Goal: Task Accomplishment & Management: Use online tool/utility

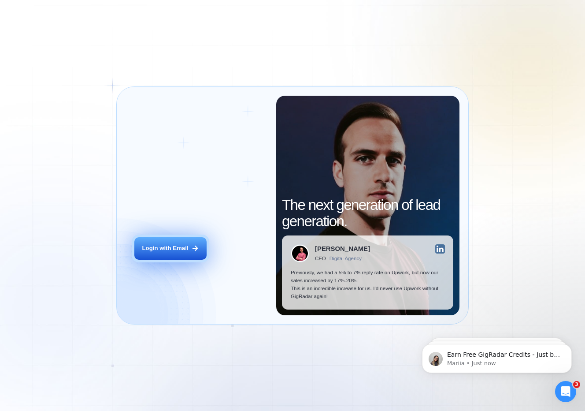
click at [172, 256] on button "Login with Email" at bounding box center [170, 248] width 72 height 22
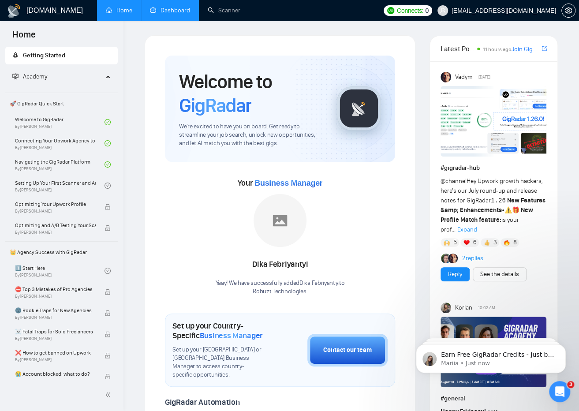
click at [178, 11] on link "Dashboard" at bounding box center [170, 10] width 40 height 7
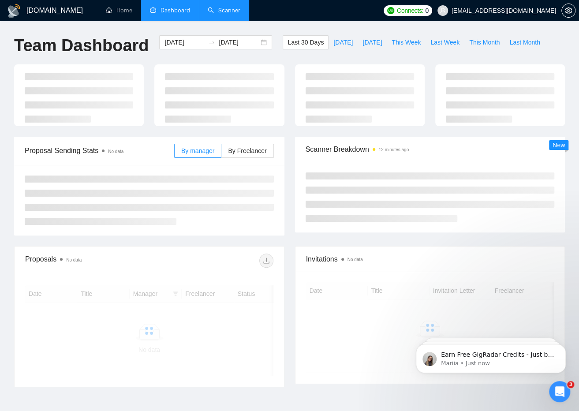
click at [213, 13] on link "Scanner" at bounding box center [224, 10] width 33 height 7
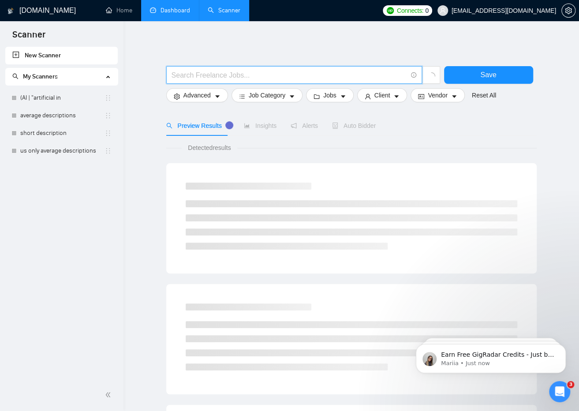
click at [230, 75] on input "text" at bounding box center [288, 75] width 235 height 11
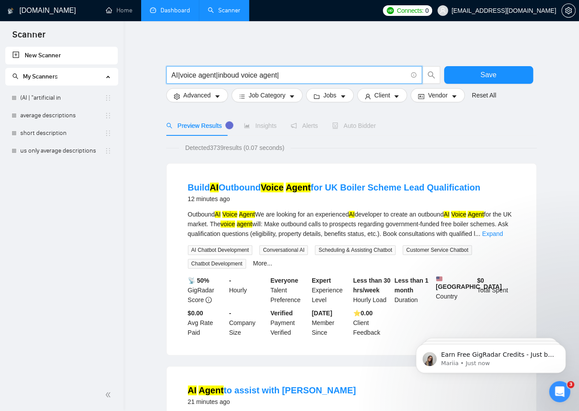
click at [178, 76] on input "AI|voice agent|inboud voice agent|" at bounding box center [288, 75] width 235 height 11
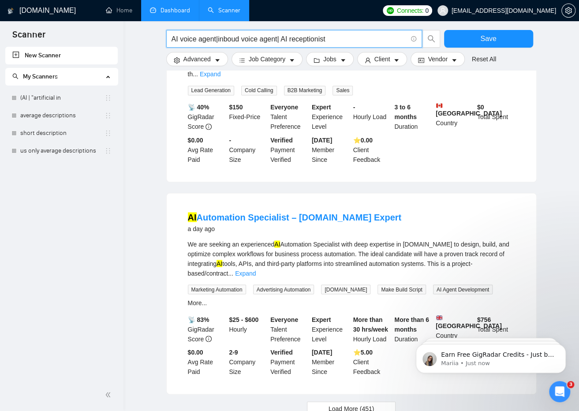
scroll to position [780, 0]
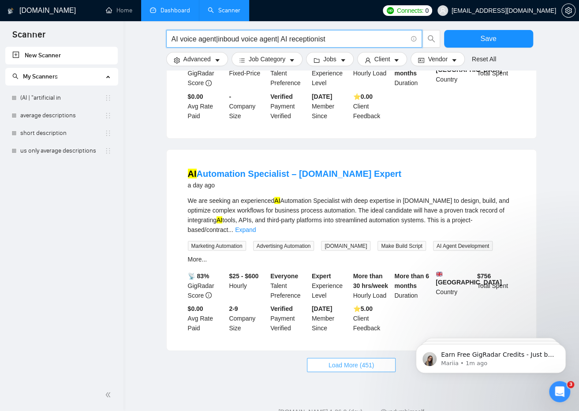
type input "AI voice agent|inboud voice agent| AI receptionist"
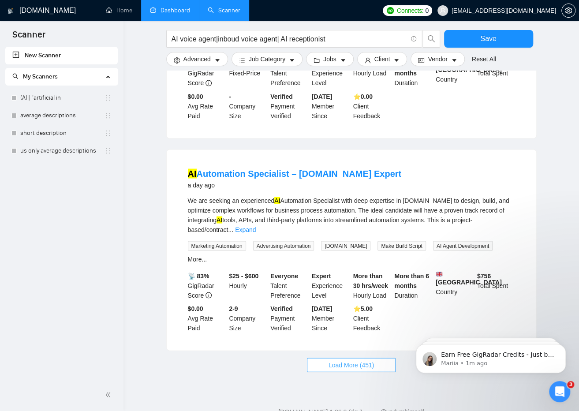
click at [360, 360] on span "Load More (451)" at bounding box center [351, 365] width 46 height 10
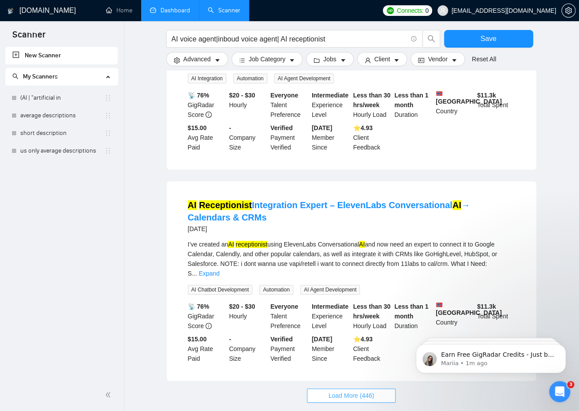
scroll to position [1804, 0]
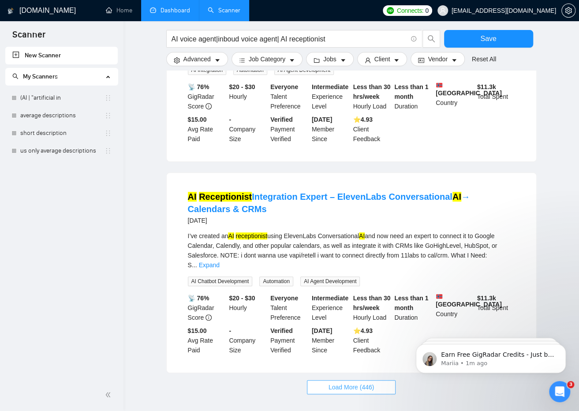
click at [360, 382] on span "Load More (446)" at bounding box center [351, 387] width 46 height 10
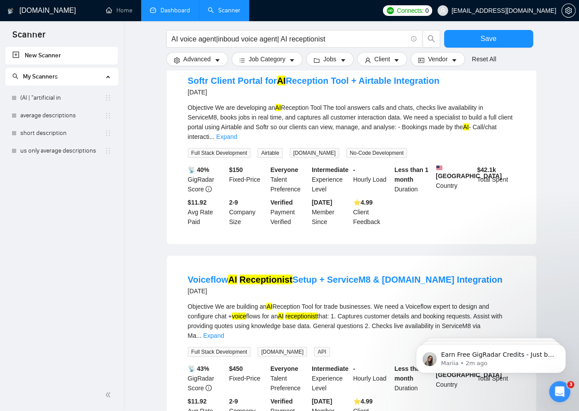
scroll to position [2778, 0]
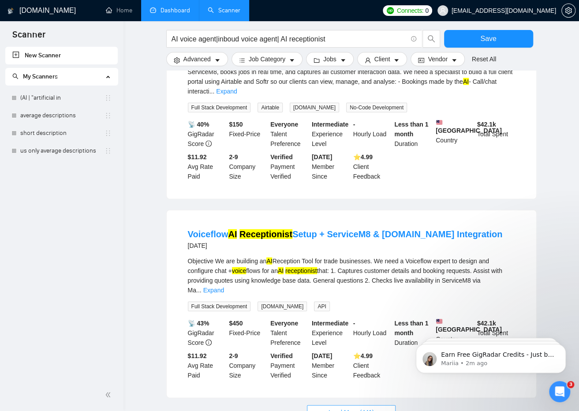
click at [365, 407] on span "Load More (441)" at bounding box center [351, 412] width 46 height 10
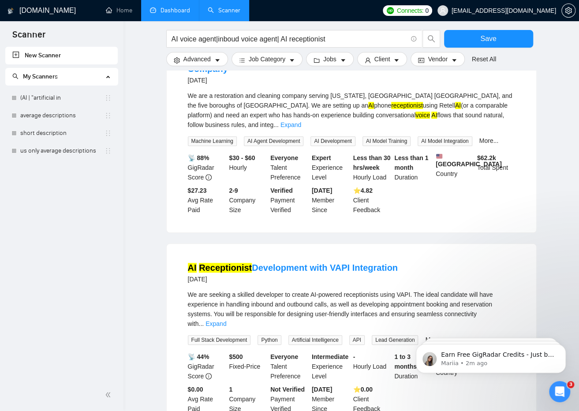
scroll to position [3765, 0]
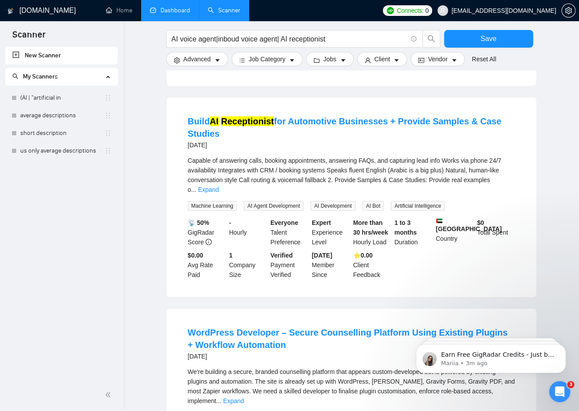
scroll to position [4767, 0]
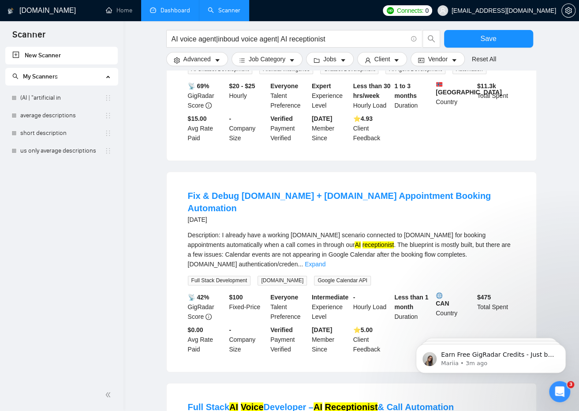
scroll to position [5744, 0]
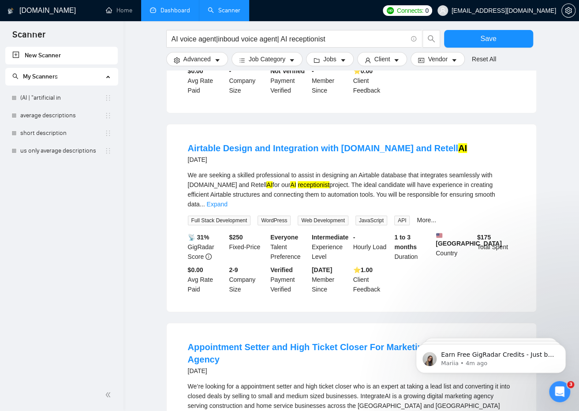
scroll to position [6706, 0]
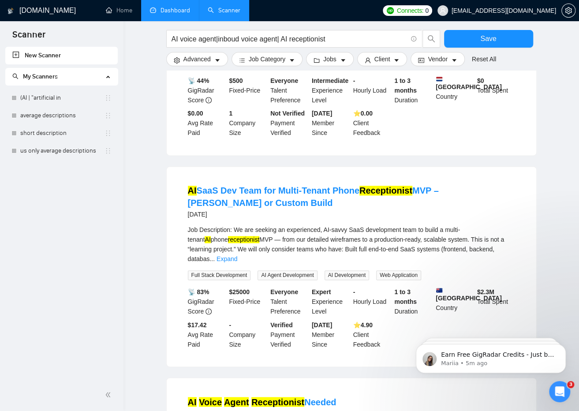
scroll to position [4010, 0]
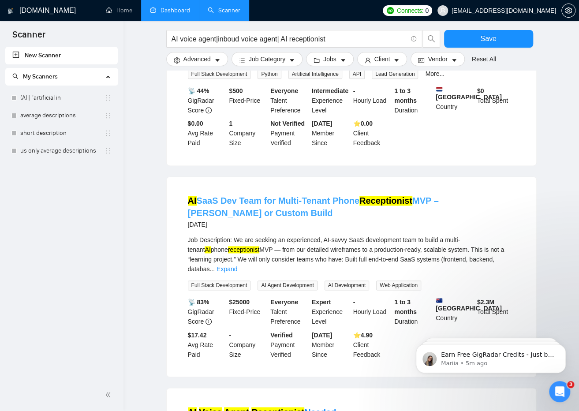
click at [291, 196] on link "AI SaaS Dev Team for Multi-Tenant Phone Receptionist MVP – [PERSON_NAME] or Cus…" at bounding box center [313, 207] width 251 height 22
click at [133, 109] on div "[DOMAIN_NAME] Home Dashboard Scanner Connects: 0 [EMAIL_ADDRESS][DOMAIN_NAME] A…" at bounding box center [350, 132] width 455 height 8285
click at [204, 53] on button "Advanced" at bounding box center [197, 59] width 62 height 14
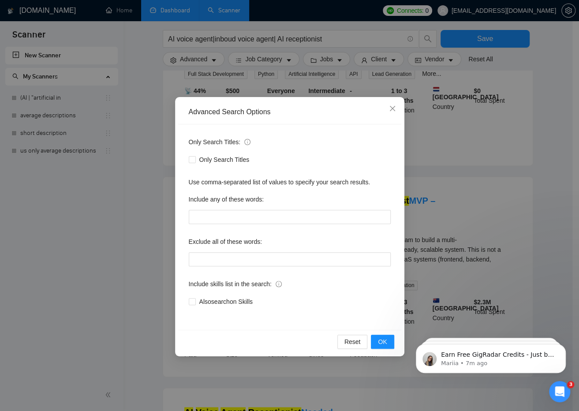
click at [258, 59] on div "Advanced Search Options Only Search Titles: Only Search Titles Use comma-separa…" at bounding box center [289, 205] width 579 height 411
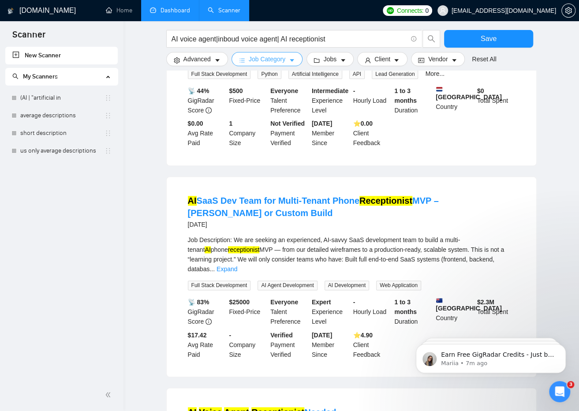
click at [273, 61] on span "Job Category" at bounding box center [267, 59] width 37 height 10
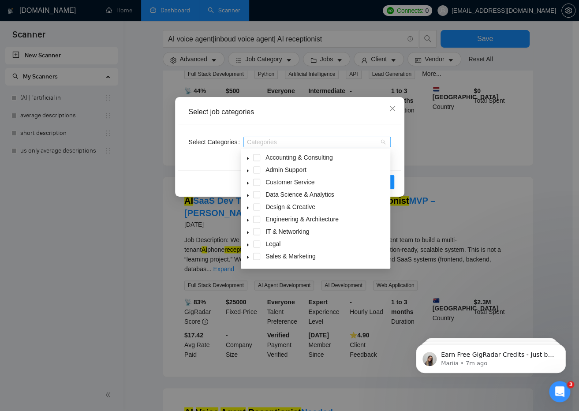
click at [297, 141] on div at bounding box center [312, 141] width 134 height 7
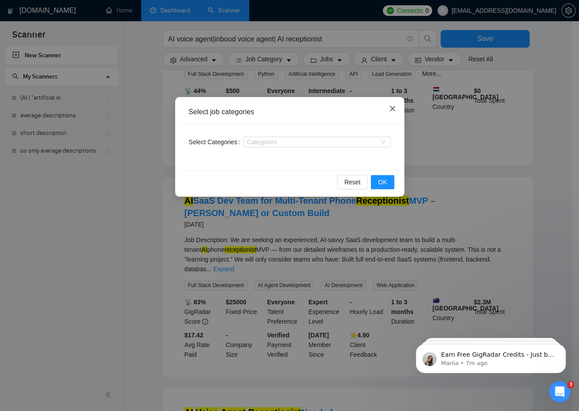
click at [389, 104] on span "Close" at bounding box center [392, 109] width 24 height 24
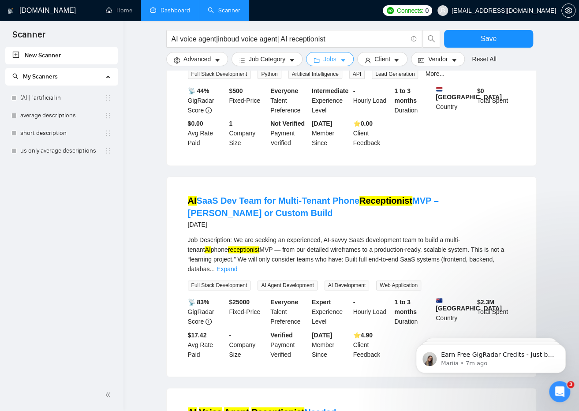
click at [337, 56] on button "Jobs" at bounding box center [330, 59] width 48 height 14
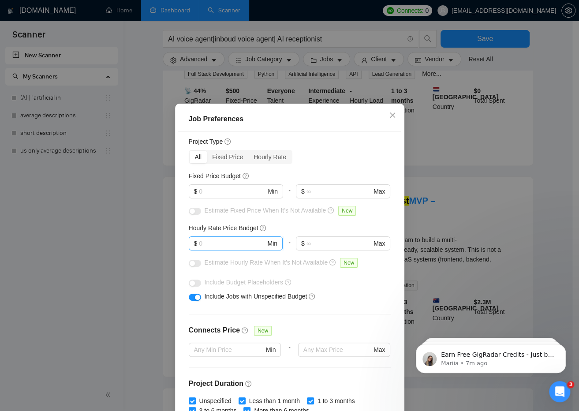
scroll to position [23, 0]
click at [243, 190] on input "text" at bounding box center [232, 192] width 67 height 10
type input "1000"
click at [231, 244] on input "text" at bounding box center [232, 244] width 67 height 10
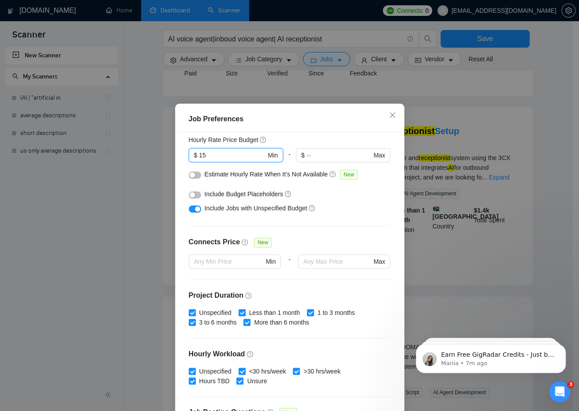
scroll to position [114, 0]
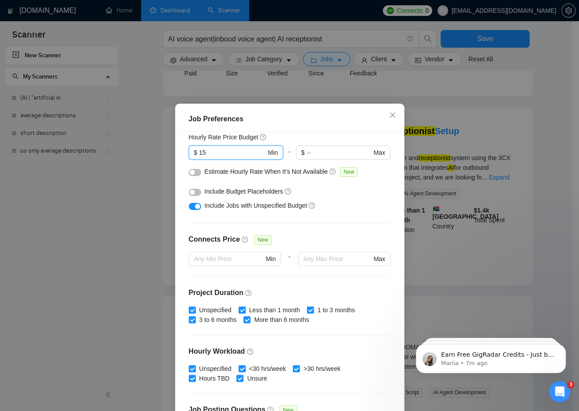
type input "15"
click at [194, 194] on button "button" at bounding box center [195, 192] width 12 height 7
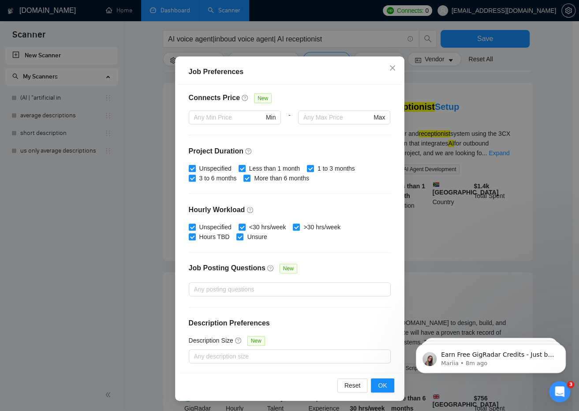
scroll to position [462, 0]
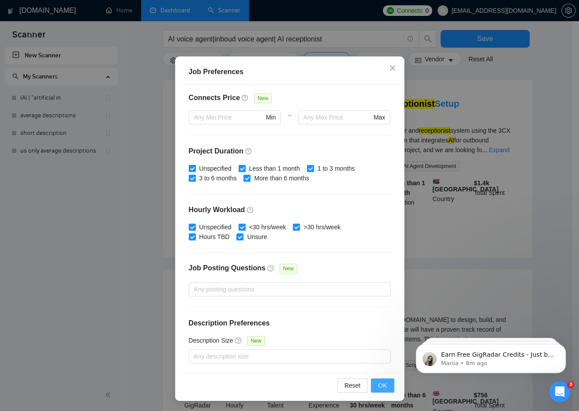
click at [378, 385] on span "OK" at bounding box center [382, 385] width 9 height 10
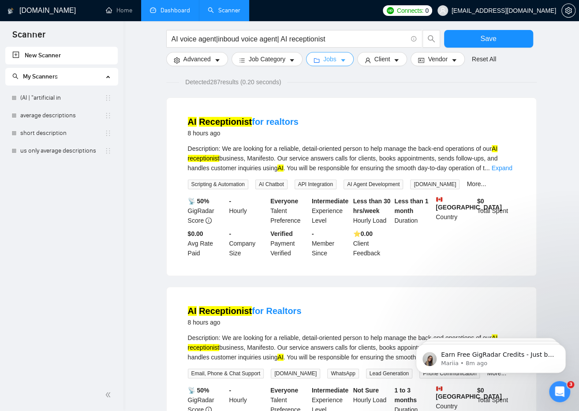
scroll to position [0, 0]
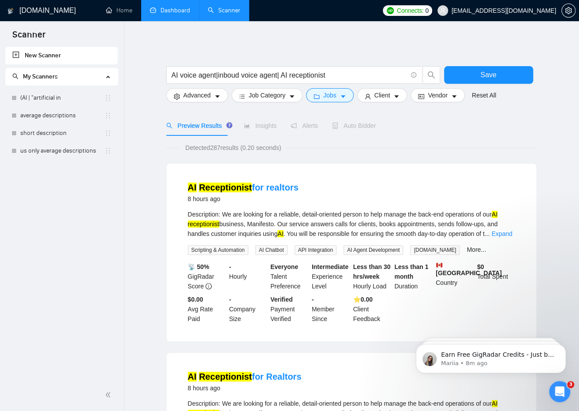
click at [204, 129] on span "Preview Results" at bounding box center [197, 125] width 63 height 7
click at [194, 127] on span "Preview Results" at bounding box center [197, 125] width 63 height 7
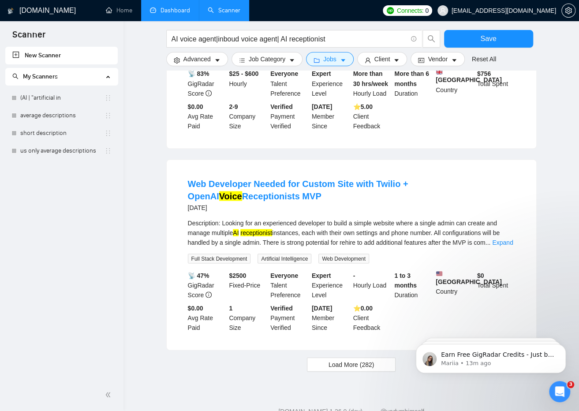
scroll to position [799, 0]
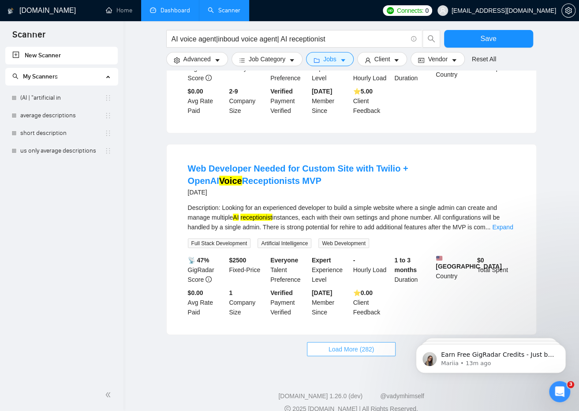
click at [338, 344] on span "Load More (282)" at bounding box center [351, 349] width 46 height 10
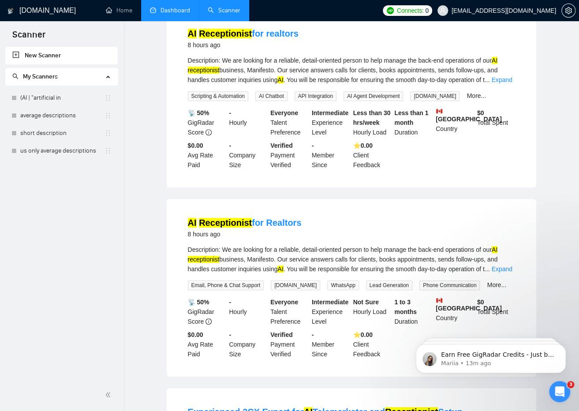
scroll to position [0, 0]
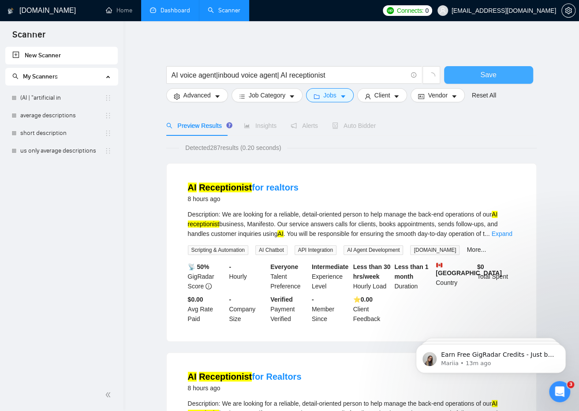
click at [476, 69] on button "Save" at bounding box center [488, 75] width 89 height 18
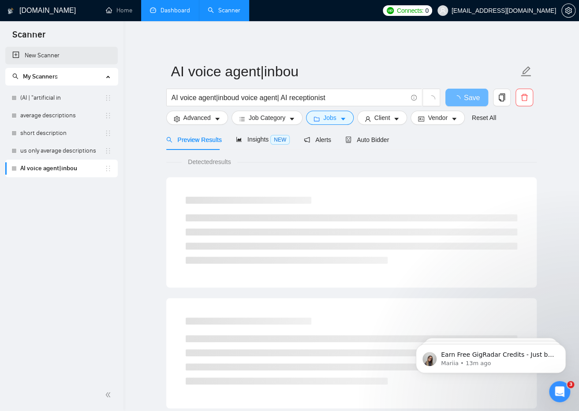
click at [65, 52] on link "New Scanner" at bounding box center [61, 56] width 98 height 18
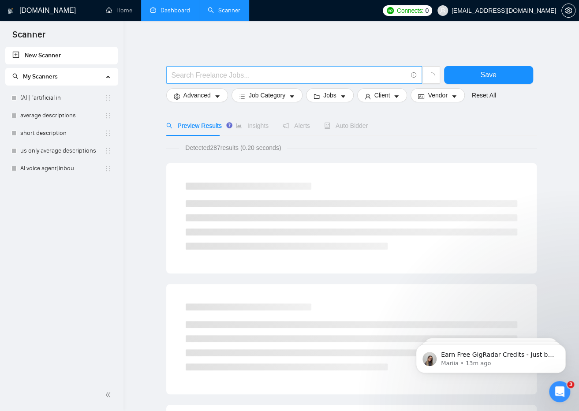
click at [229, 73] on input "text" at bounding box center [288, 75] width 235 height 11
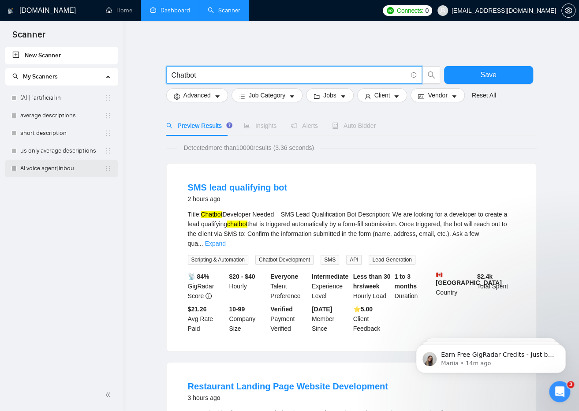
type input "Chatbot"
click at [59, 168] on link "AI voice agent|inbou" at bounding box center [62, 169] width 84 height 18
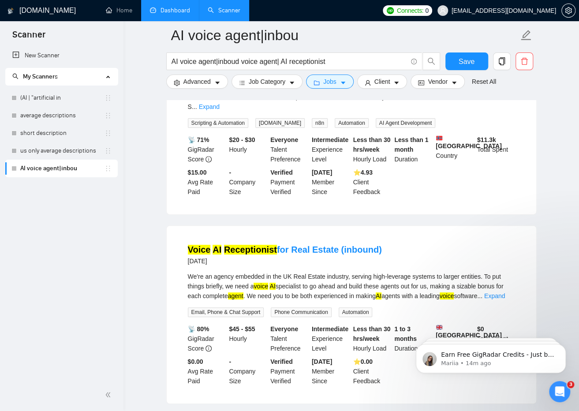
scroll to position [1838, 0]
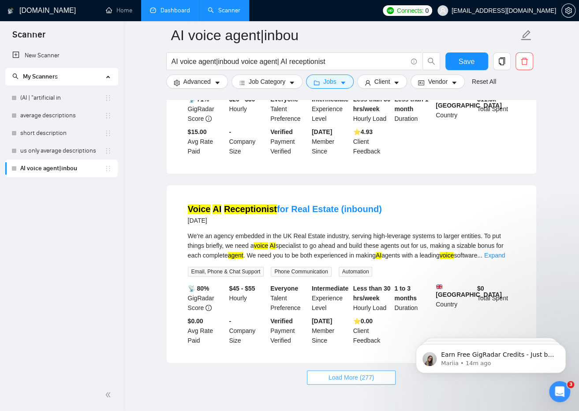
click at [375, 370] on button "Load More (277)" at bounding box center [351, 377] width 89 height 14
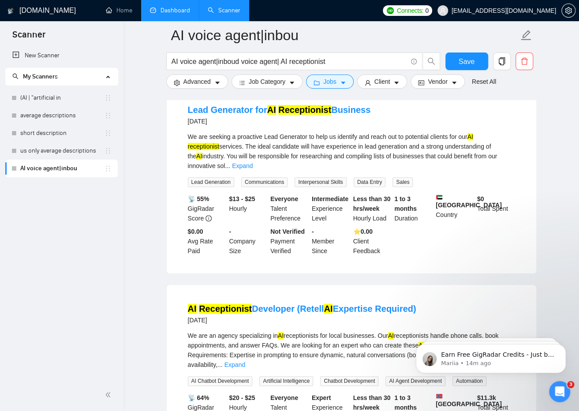
scroll to position [3833, 0]
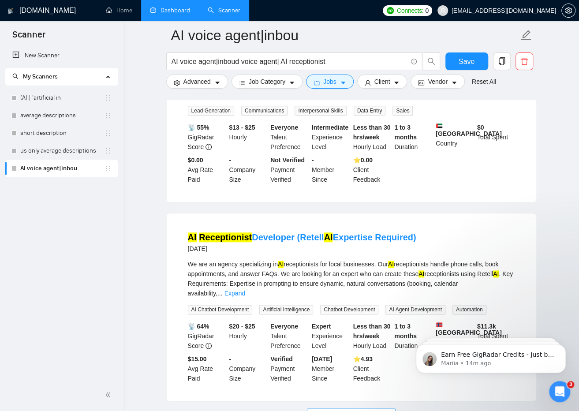
click at [375, 408] on button "Load More (267)" at bounding box center [351, 415] width 89 height 14
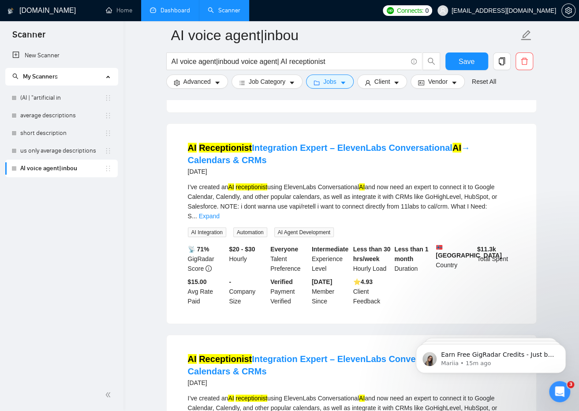
scroll to position [1265, 0]
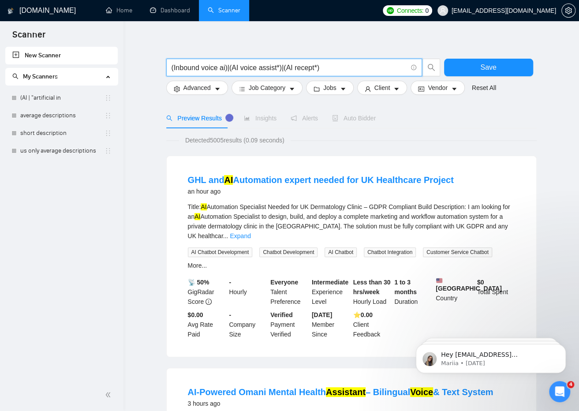
scroll to position [8, 0]
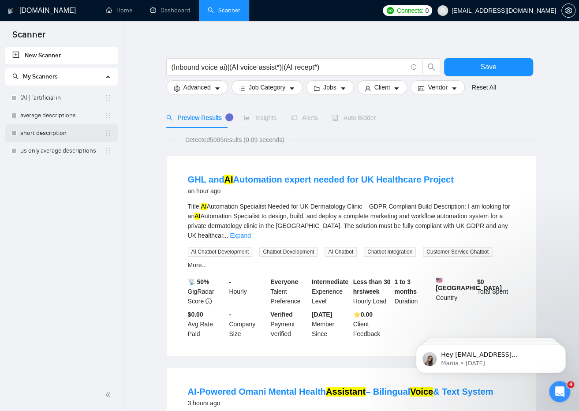
click at [78, 134] on link "short description" at bounding box center [62, 133] width 84 height 18
click at [83, 111] on link "average descriptions" at bounding box center [62, 116] width 84 height 18
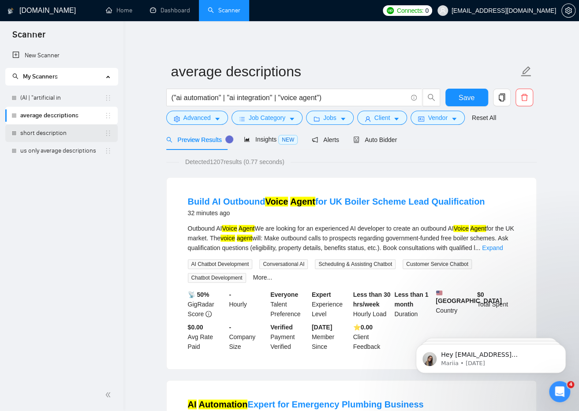
click at [85, 132] on link "short description" at bounding box center [62, 133] width 84 height 18
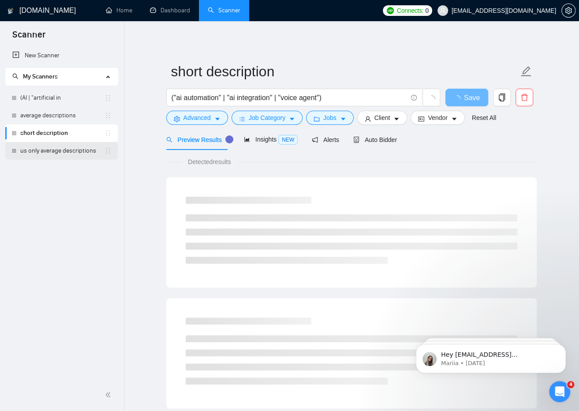
click at [78, 146] on link "us only average descriptions" at bounding box center [62, 151] width 84 height 18
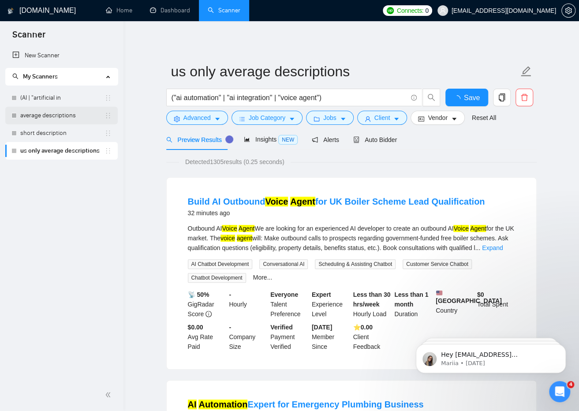
click at [68, 120] on link "average descriptions" at bounding box center [62, 116] width 84 height 18
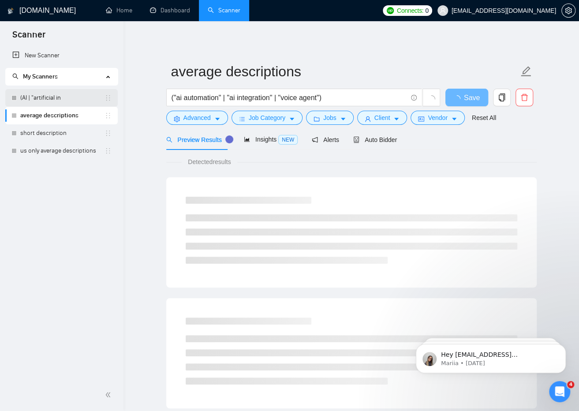
click at [60, 105] on link "(AI | "artificial in" at bounding box center [62, 98] width 84 height 18
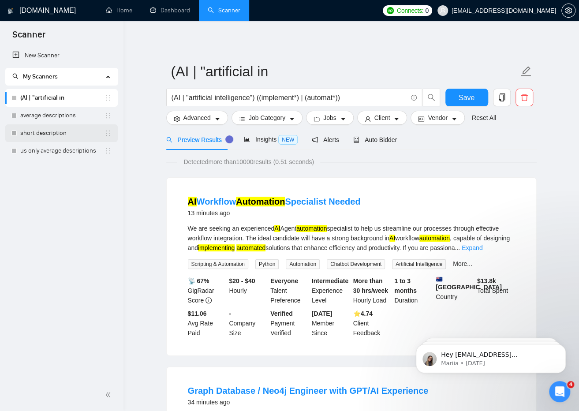
click at [61, 131] on link "short description" at bounding box center [62, 133] width 84 height 18
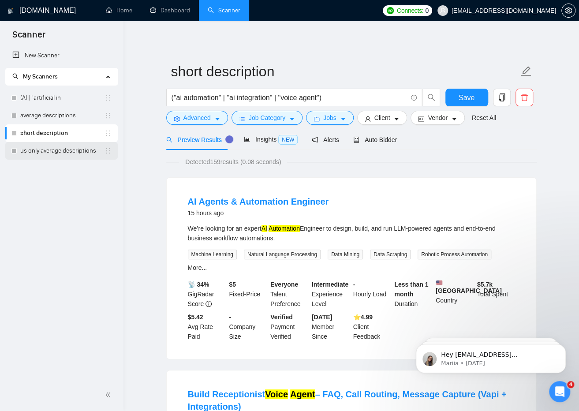
click at [65, 146] on link "us only average descriptions" at bounding box center [62, 151] width 84 height 18
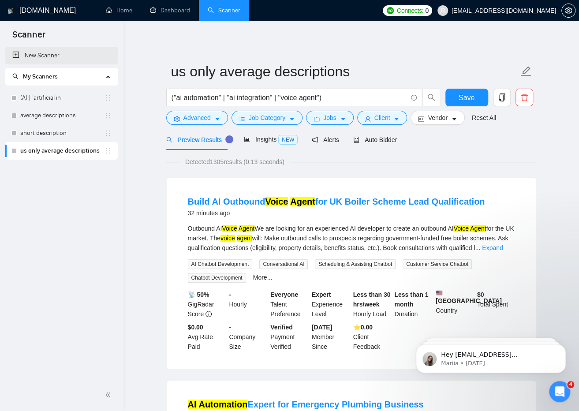
click at [54, 50] on link "New Scanner" at bounding box center [61, 56] width 98 height 18
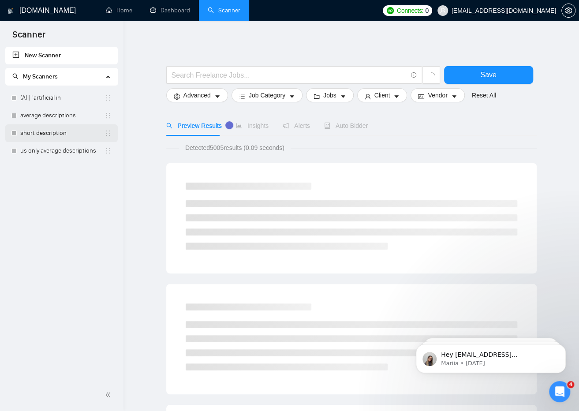
click at [57, 133] on link "short description" at bounding box center [62, 133] width 84 height 18
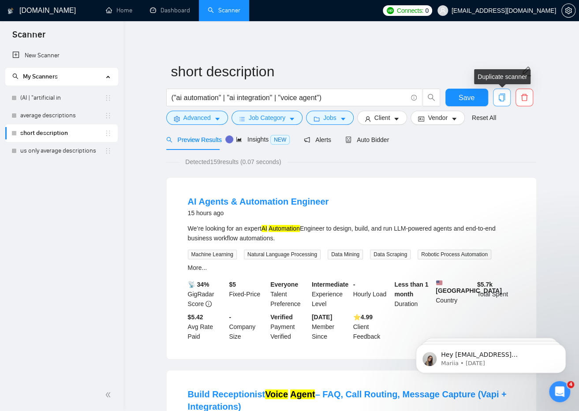
click at [504, 98] on icon "copy" at bounding box center [501, 97] width 6 height 8
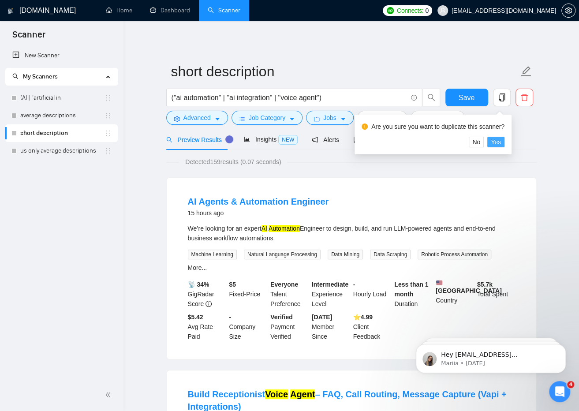
click at [496, 140] on span "Yes" at bounding box center [496, 142] width 10 height 10
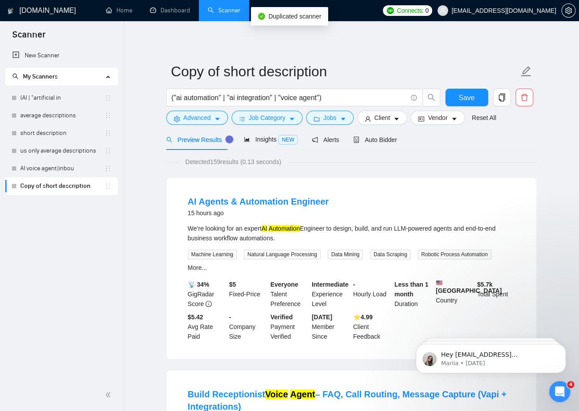
click at [78, 187] on link "Copy of short description" at bounding box center [62, 186] width 84 height 18
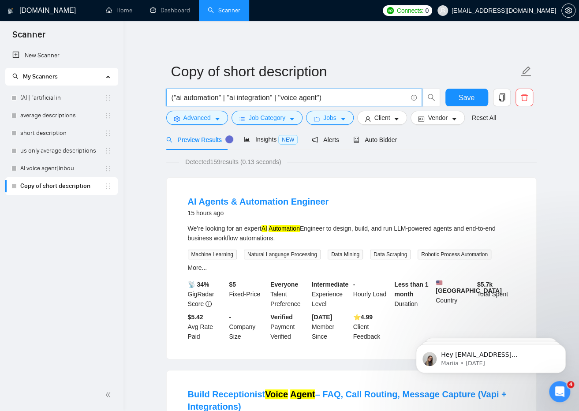
click at [185, 100] on input "("ai automation" | "ai integration" | "voice agent")" at bounding box center [288, 97] width 235 height 11
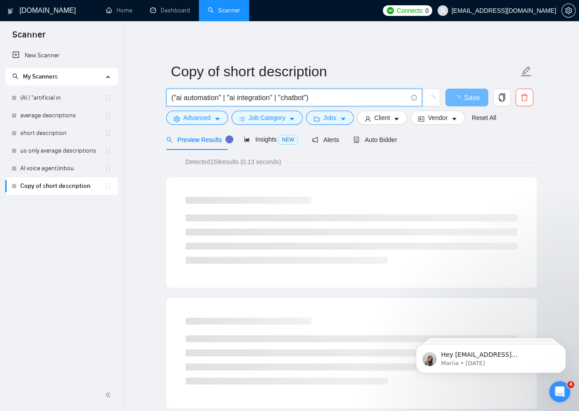
drag, startPoint x: 276, startPoint y: 97, endPoint x: 309, endPoint y: 103, distance: 33.0
click at [309, 103] on input "("ai automation" | "ai integration" | "chatbot")" at bounding box center [288, 97] width 235 height 11
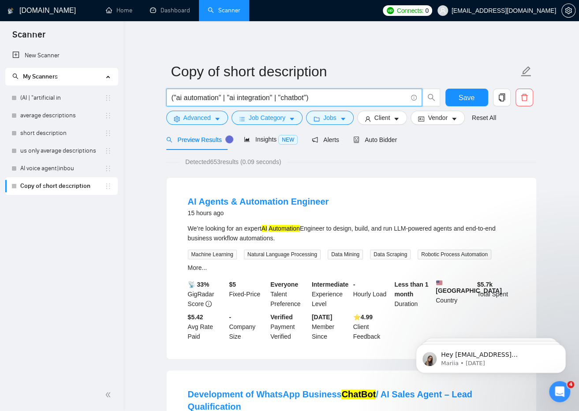
paste input "| "chatbot""
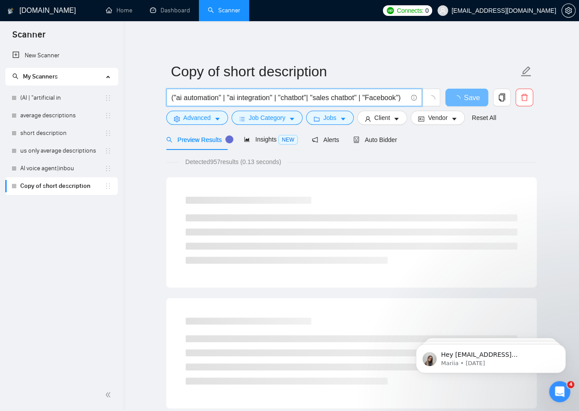
paste input "| "chatbot""
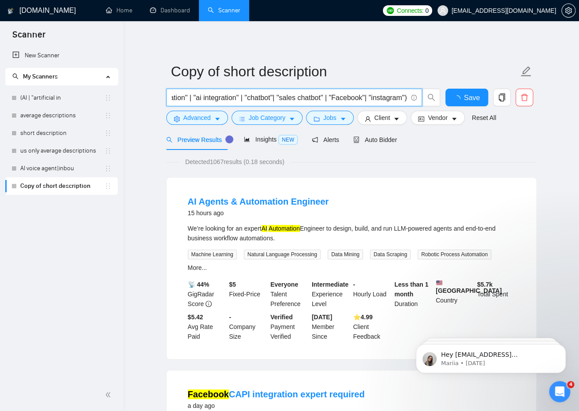
paste input "| "chatbot""
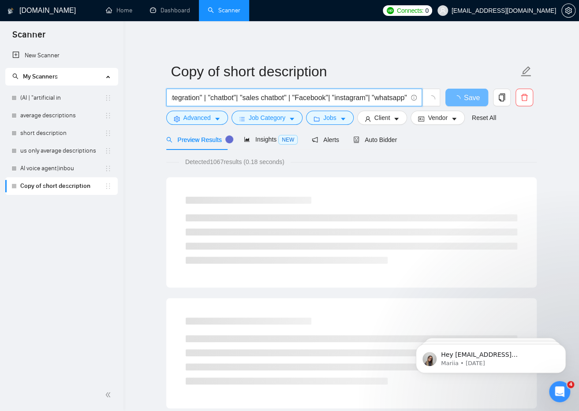
click at [356, 96] on input "("ai automation" | "ai integration" | "chatbot"| "sales chatbot" | "Facebook"| …" at bounding box center [288, 97] width 235 height 11
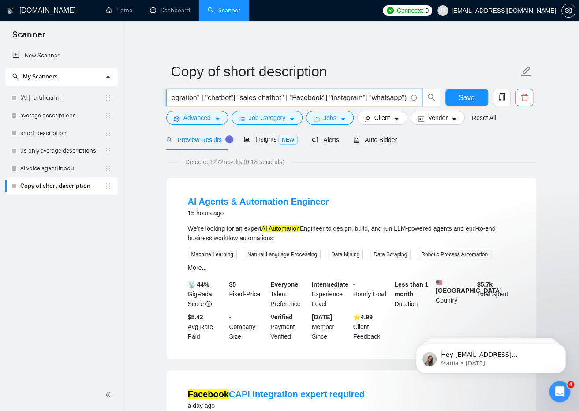
scroll to position [0, 74]
click at [325, 96] on input "("ai automation" | "ai integration" | "chatbot"| "sales chatbot" | "Facebook"| …" at bounding box center [288, 97] width 235 height 11
type input "("ai automation" | "ai integration" | "chatbot"| "sales chatbot" | "Facebook" |…"
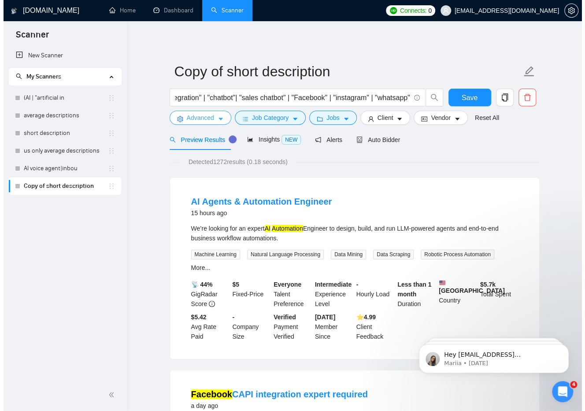
scroll to position [0, 0]
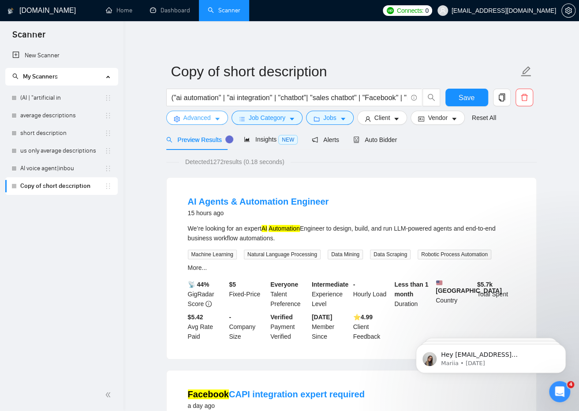
click at [203, 122] on span "Advanced" at bounding box center [196, 118] width 27 height 10
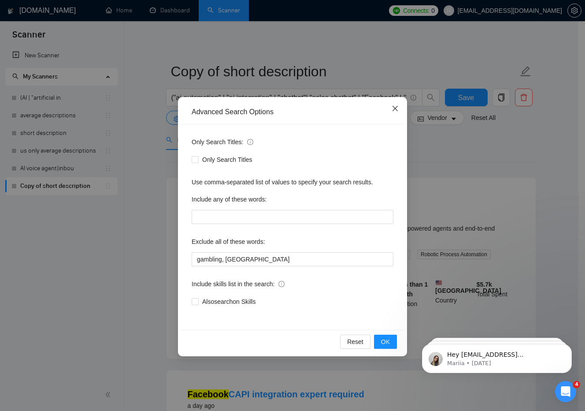
click at [392, 112] on icon "close" at bounding box center [395, 108] width 7 height 7
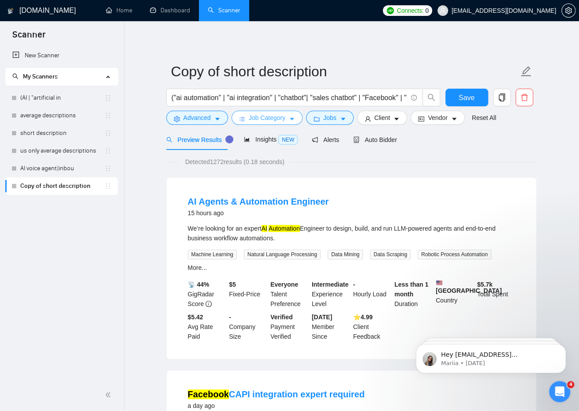
click at [270, 117] on span "Job Category" at bounding box center [267, 118] width 37 height 10
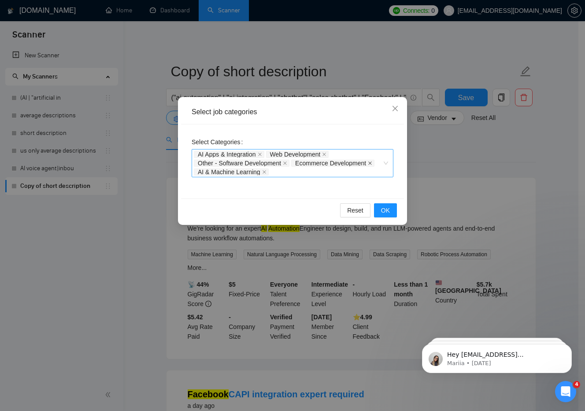
click at [370, 165] on span at bounding box center [370, 163] width 4 height 6
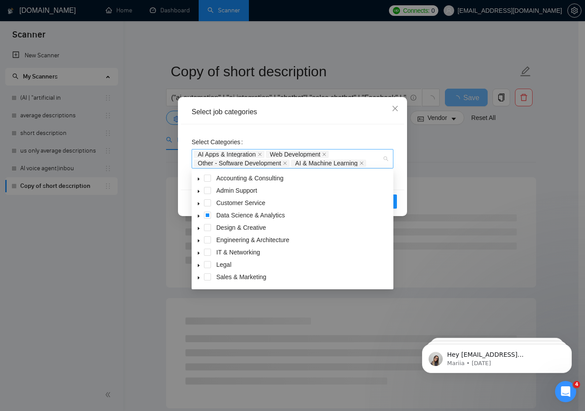
click at [370, 165] on div "AI Apps & Integration Web Development Other - Software Development AI & Machine…" at bounding box center [288, 159] width 189 height 18
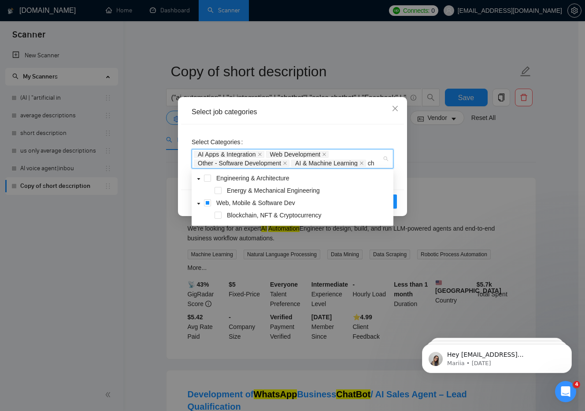
type input "c"
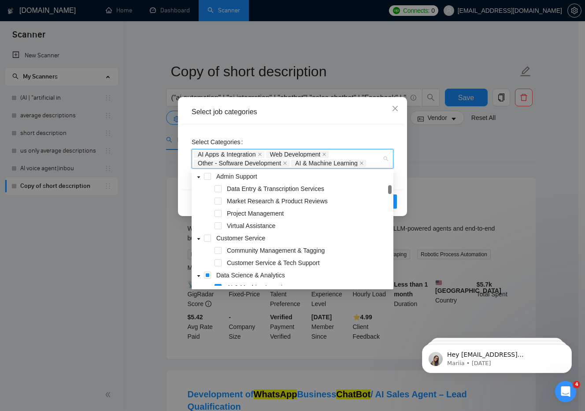
scroll to position [91, 0]
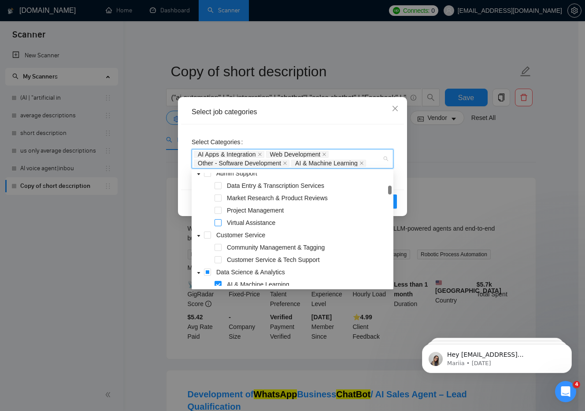
click at [217, 221] on span at bounding box center [218, 222] width 7 height 7
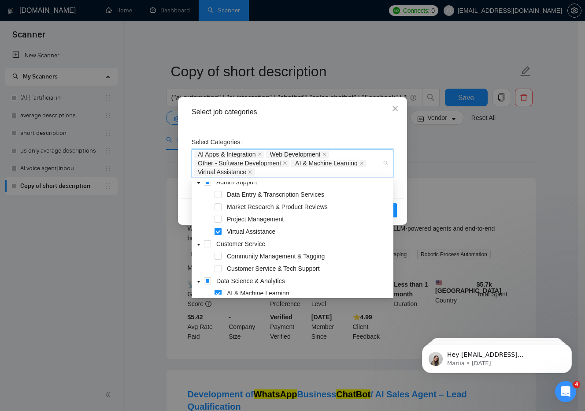
click at [216, 233] on span at bounding box center [218, 231] width 7 height 7
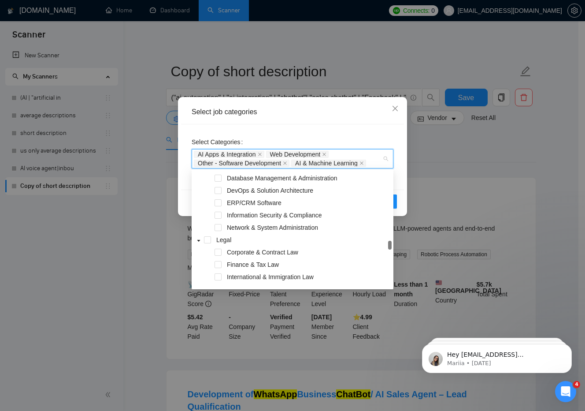
scroll to position [534, 0]
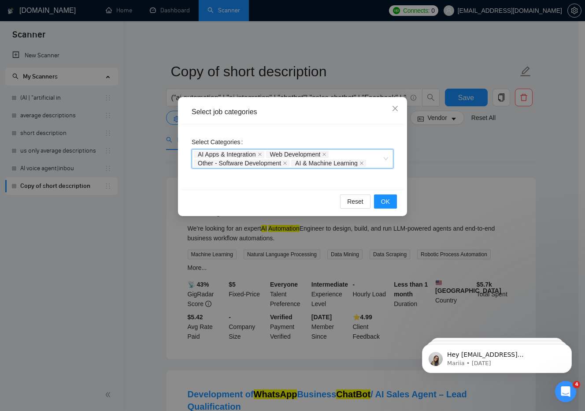
click at [345, 125] on div "Select Categories AI Apps & Integration, Web Development, Other - Software Deve…" at bounding box center [292, 156] width 223 height 65
click at [391, 201] on button "OK" at bounding box center [385, 201] width 23 height 14
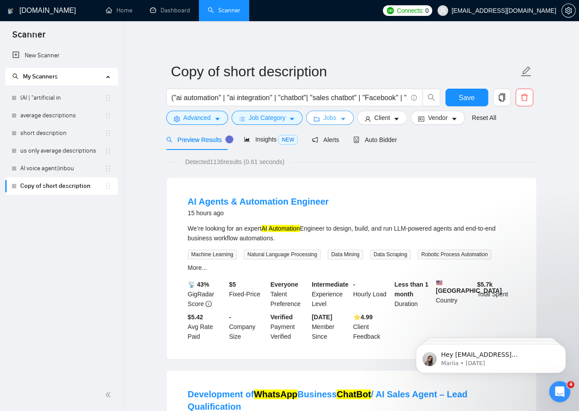
click at [316, 119] on icon "folder" at bounding box center [316, 119] width 6 height 6
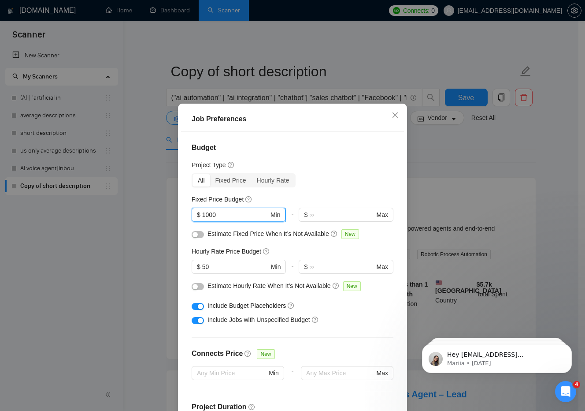
click at [247, 213] on input "1000" at bounding box center [235, 215] width 67 height 10
click at [245, 266] on input "50" at bounding box center [235, 267] width 67 height 10
type input "5"
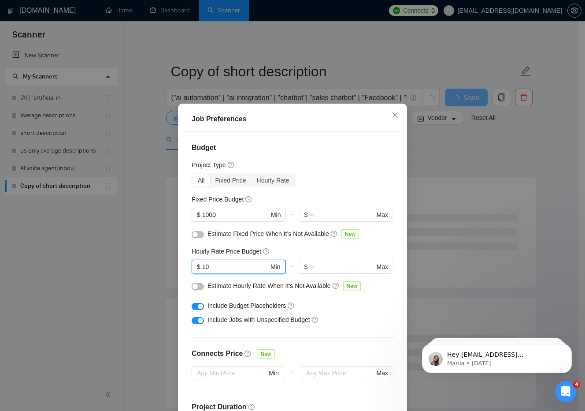
type input "1"
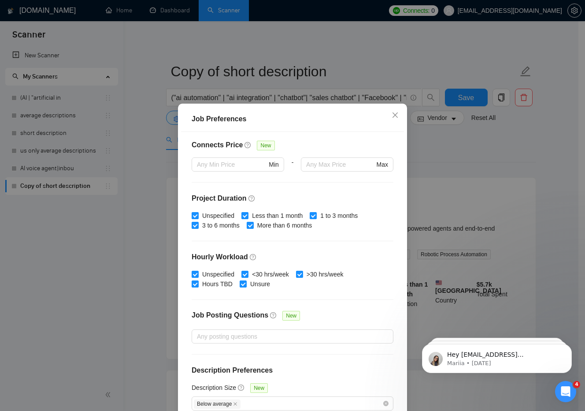
scroll to position [47, 0]
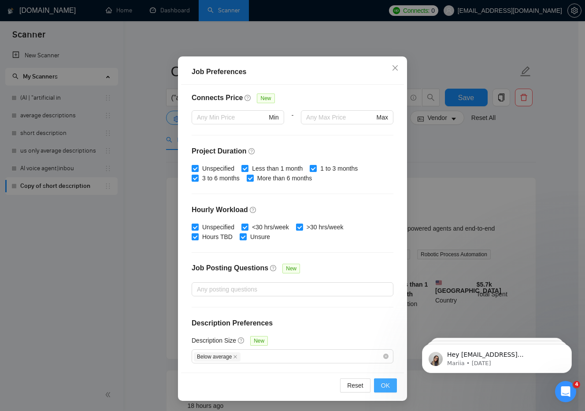
type input "25"
click at [386, 390] on button "OK" at bounding box center [385, 385] width 23 height 14
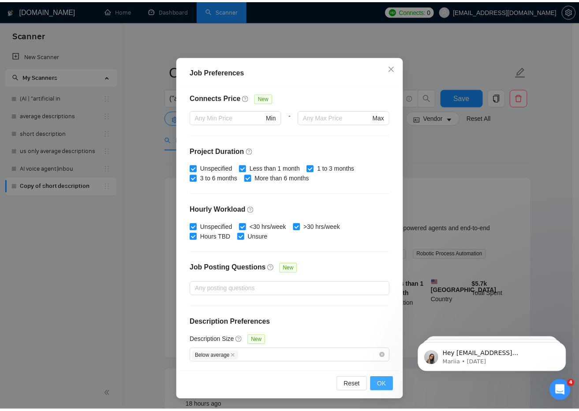
scroll to position [0, 0]
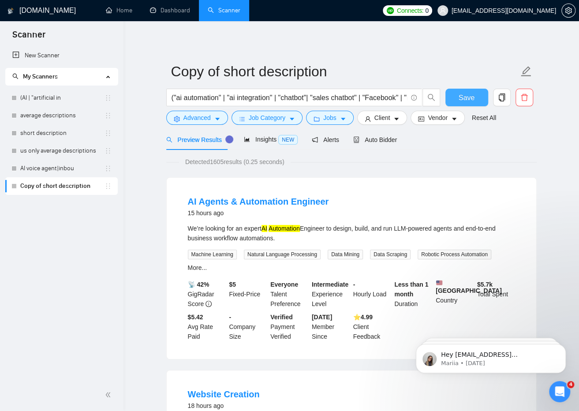
click at [471, 90] on button "Save" at bounding box center [466, 98] width 43 height 18
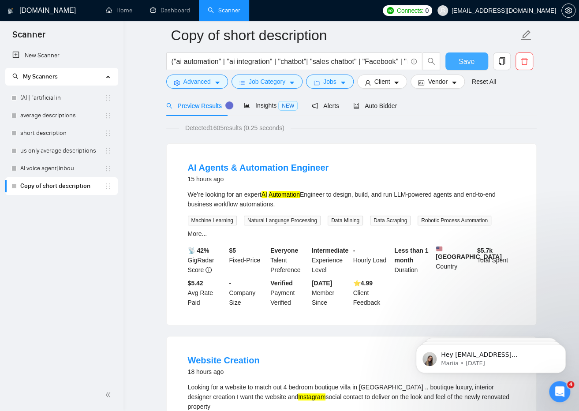
scroll to position [37, 0]
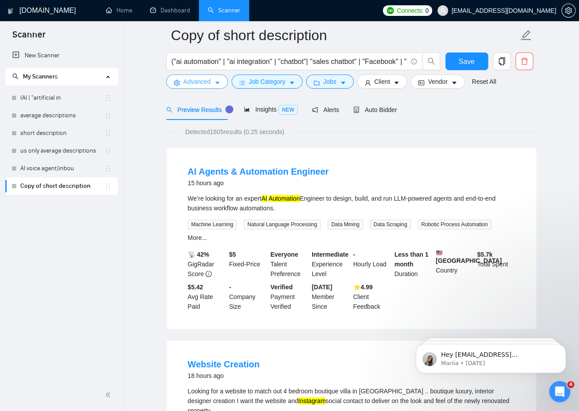
click at [201, 83] on span "Advanced" at bounding box center [196, 82] width 27 height 10
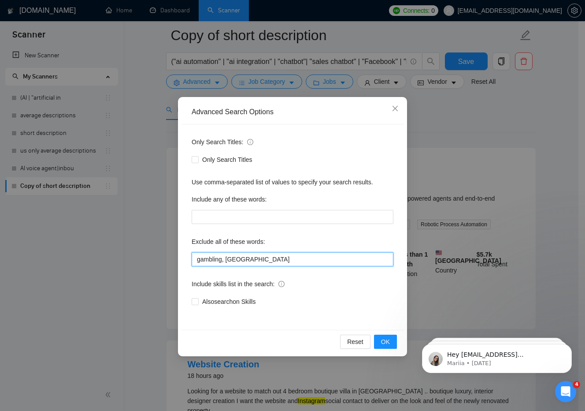
click at [252, 261] on input "gambling, va" at bounding box center [293, 259] width 202 height 14
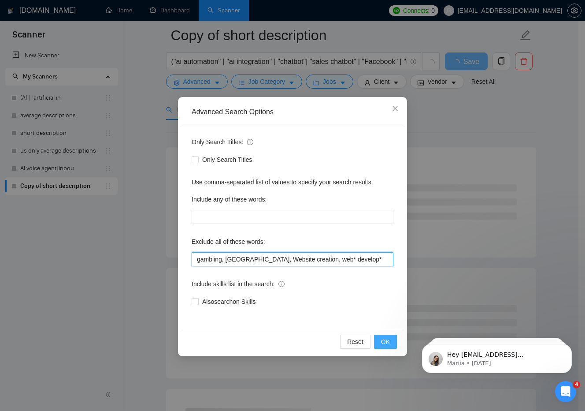
type input "gambling, va, Website creation, web* develop*"
click at [393, 344] on button "OK" at bounding box center [385, 342] width 23 height 14
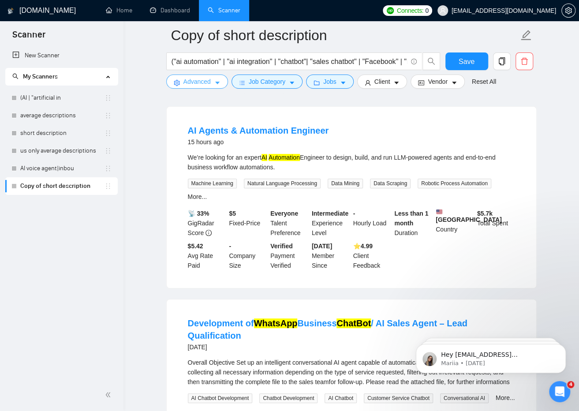
scroll to position [0, 0]
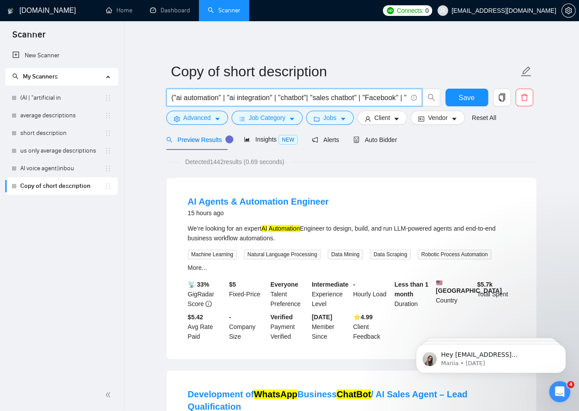
drag, startPoint x: 274, startPoint y: 99, endPoint x: 309, endPoint y: 97, distance: 34.4
click at [309, 97] on input "("ai automation" | "ai integration" | "chatbot"| "sales chatbot" | "Facebook" |…" at bounding box center [288, 97] width 235 height 11
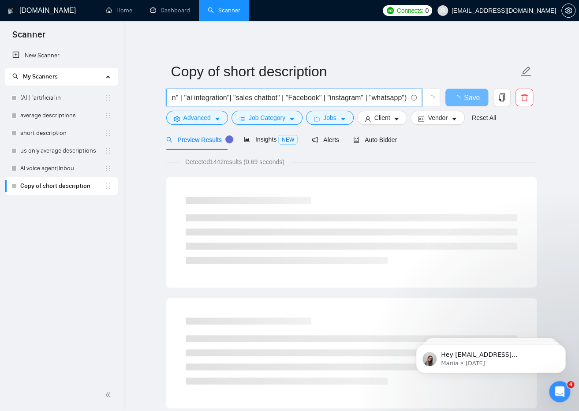
click at [406, 95] on input "("ai automation" | "ai integration"| "sales chatbot" | "Facebook" | "instagram"…" at bounding box center [288, 97] width 235 height 11
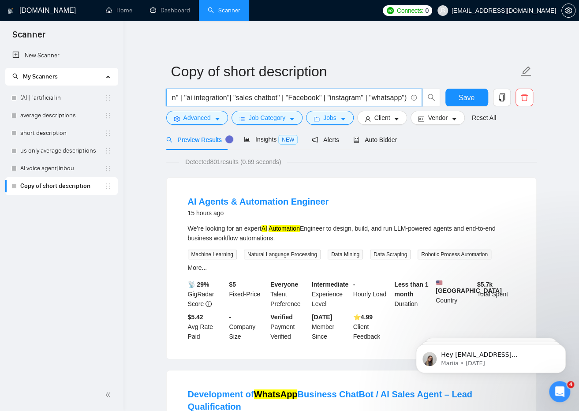
paste input "| "chatbot""
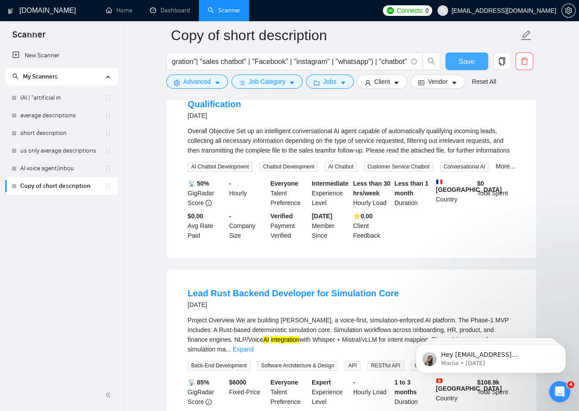
scroll to position [0, 0]
click at [460, 59] on span "Save" at bounding box center [466, 61] width 16 height 11
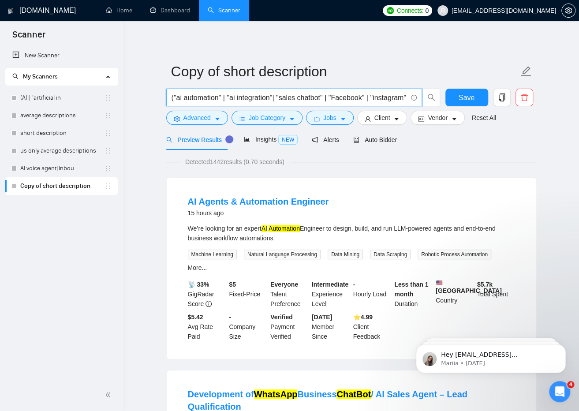
click at [364, 96] on input "("ai automation" | "ai integration"| "sales chatbot" | "Facebook" | "instagram"…" at bounding box center [288, 97] width 235 height 11
click at [377, 99] on input "("ai automation" | "ai integration"| "sales chatbot" | "Facebook" | "instagram"…" at bounding box center [288, 97] width 235 height 11
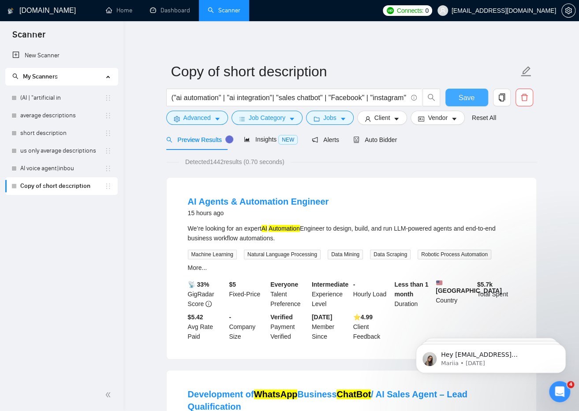
click at [460, 94] on span "Save" at bounding box center [466, 97] width 16 height 11
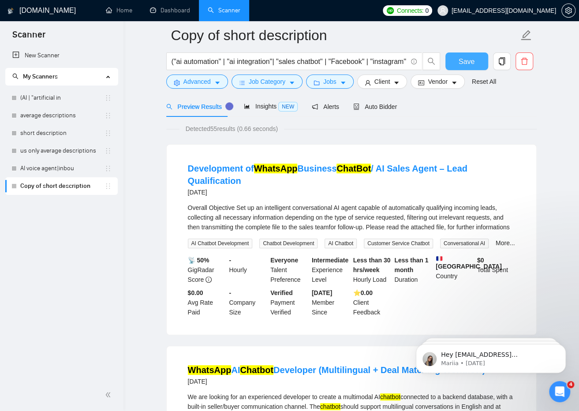
scroll to position [41, 0]
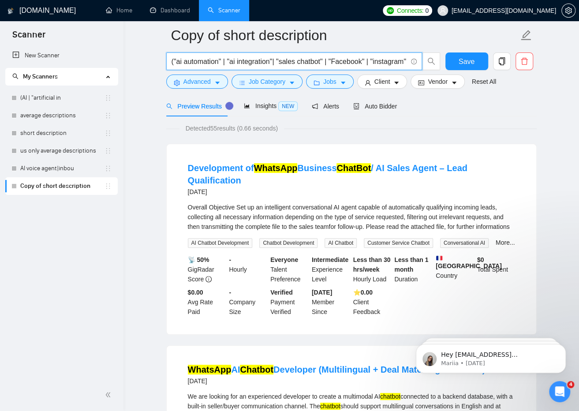
click at [322, 66] on input "("ai automation" | "ai integration"| "sales chatbot" | "Facebook" | "instagram"…" at bounding box center [288, 61] width 235 height 11
click at [471, 57] on span "Save" at bounding box center [466, 61] width 16 height 11
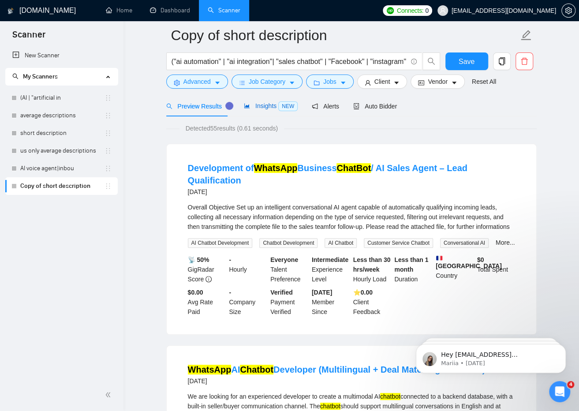
click at [257, 110] on div "Insights NEW" at bounding box center [271, 106] width 54 height 10
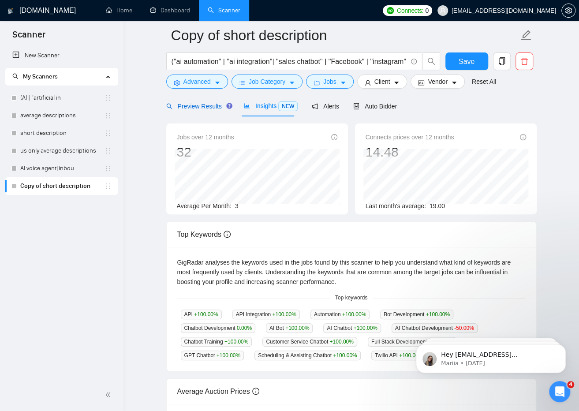
click at [210, 108] on span "Preview Results" at bounding box center [197, 106] width 63 height 7
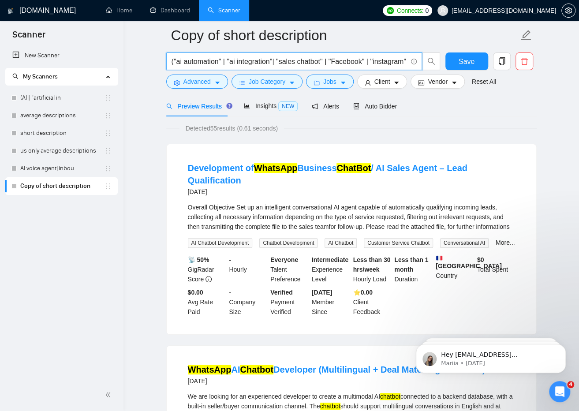
click at [364, 64] on input "("ai automation" | "ai integration"| "sales chatbot" | "Facebook" | "instagram"…" at bounding box center [288, 61] width 235 height 11
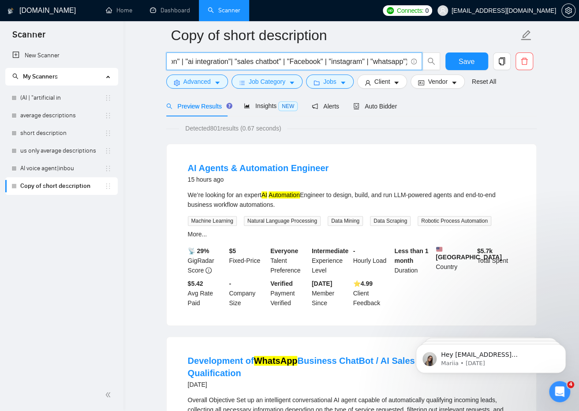
scroll to position [0, 43]
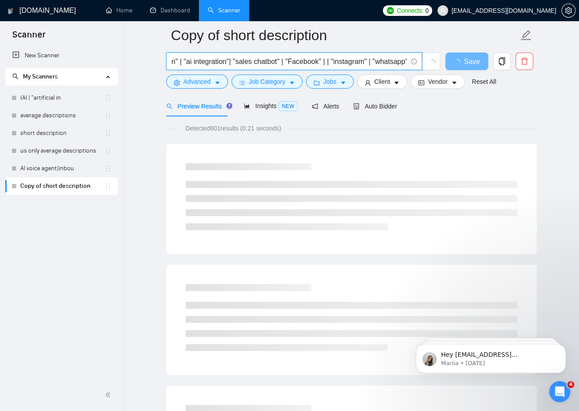
drag, startPoint x: 320, startPoint y: 59, endPoint x: 329, endPoint y: 59, distance: 8.8
click at [329, 59] on input "("ai automation" | "ai integration"| "sales chatbot" | "Facebook" | | "instagra…" at bounding box center [288, 61] width 235 height 11
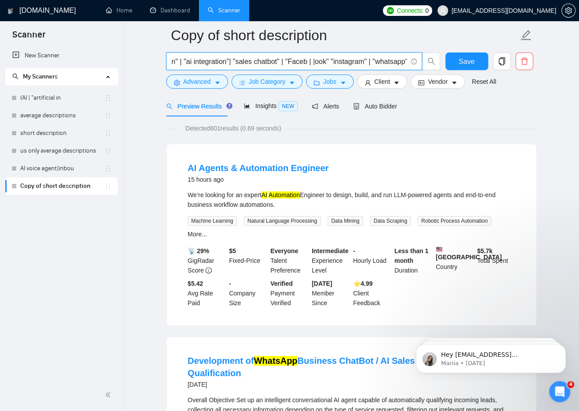
scroll to position [0, 40]
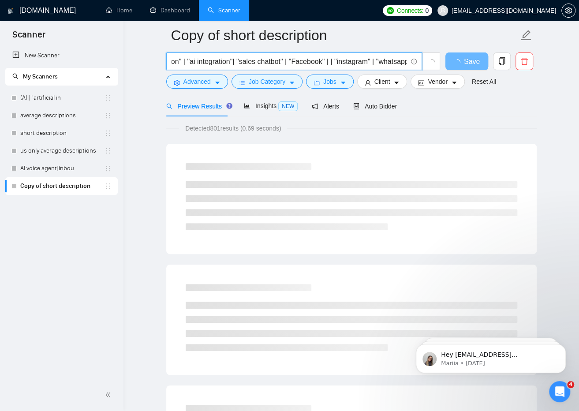
drag, startPoint x: 290, startPoint y: 62, endPoint x: 326, endPoint y: 59, distance: 35.3
click at [326, 59] on input "("ai automation" | "ai integration"| "sales chatbot" | "Facebook" | | "instagra…" at bounding box center [288, 61] width 235 height 11
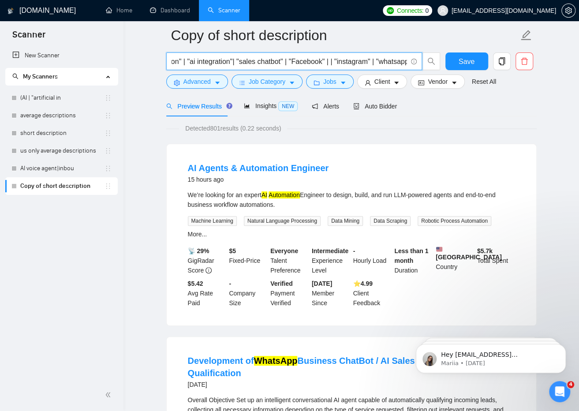
click at [332, 62] on input "("ai automation" | "ai integration"| "sales chatbot" | "Facebook" | | "instagra…" at bounding box center [288, 61] width 235 height 11
paste input ""Facebook""
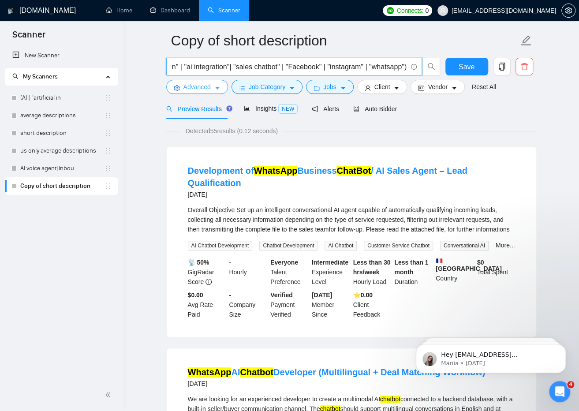
scroll to position [0, 0]
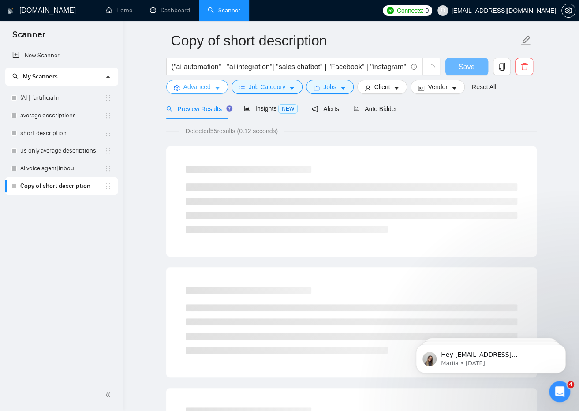
click at [200, 87] on span "Advanced" at bounding box center [196, 87] width 27 height 10
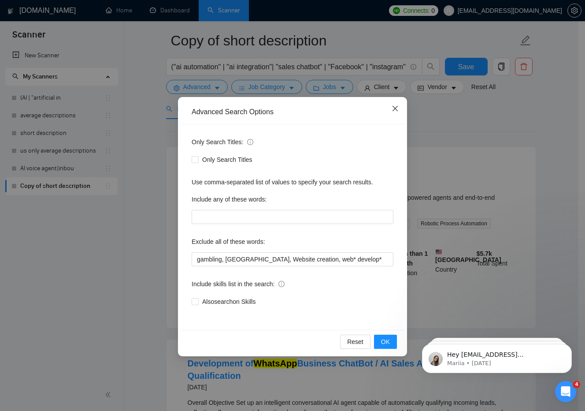
click at [398, 104] on span "Close" at bounding box center [395, 109] width 24 height 24
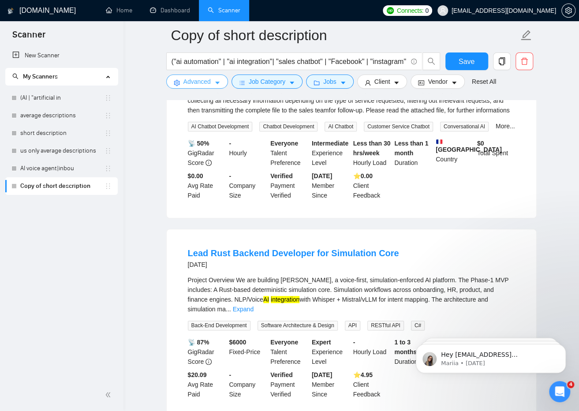
scroll to position [385, 0]
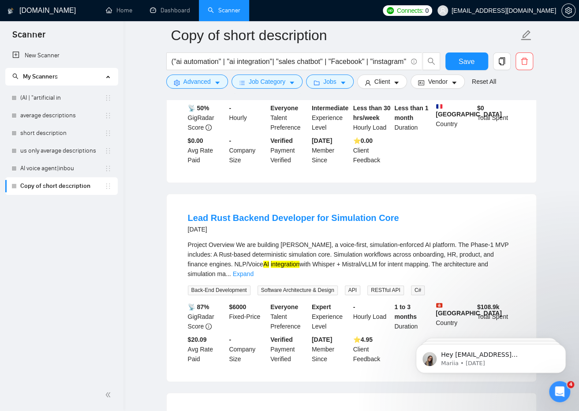
click at [254, 72] on div "("ai automation" | "ai integration"| "sales chatbot" | "Facebook" | "instagram"…" at bounding box center [303, 63] width 278 height 22
click at [275, 60] on input "("ai automation" | "ai integration"| "sales chatbot" | "Facebook" | "instagram"…" at bounding box center [288, 61] width 235 height 11
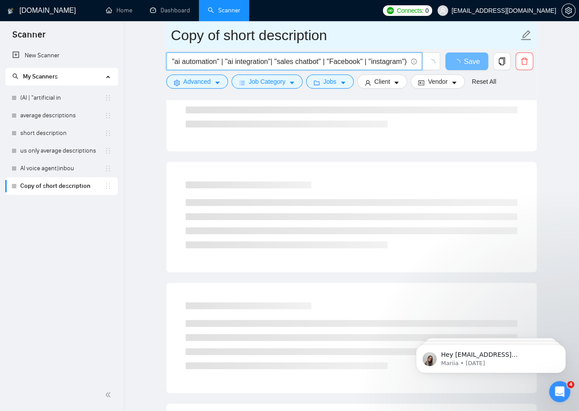
scroll to position [0, 4]
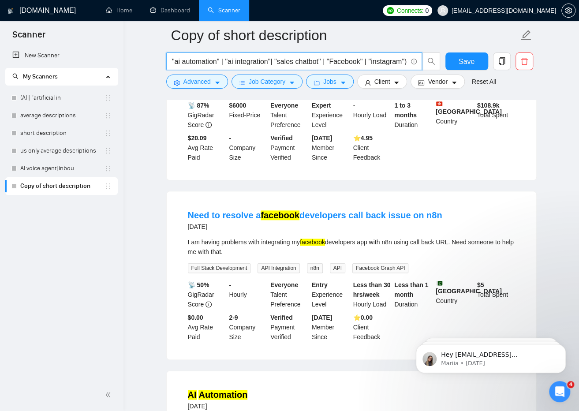
click at [325, 66] on input "("ai automation" | "ai integration"| "sales chatbot" | "Facebook" | "instagram")" at bounding box center [288, 61] width 235 height 11
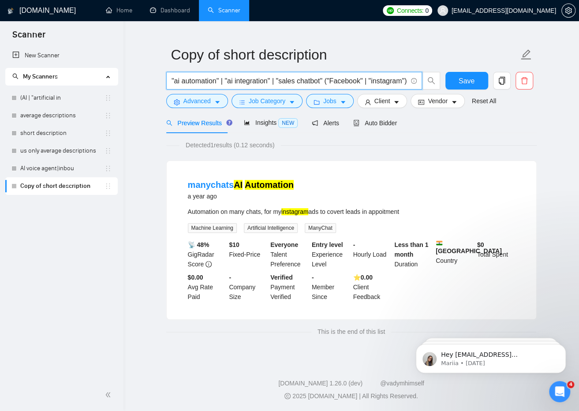
scroll to position [0, 0]
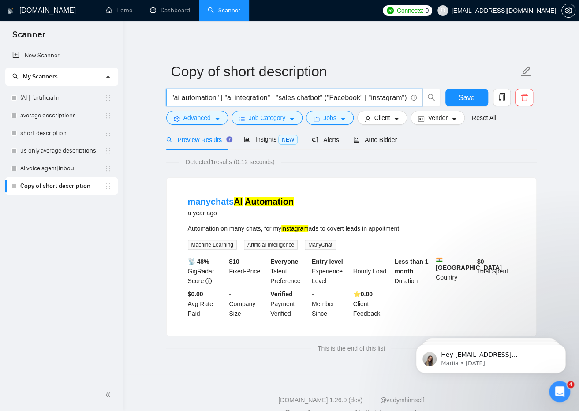
click at [399, 100] on input "("ai automation" | "ai integration" | "sales chatbot" ("Facebook" | "instagram")" at bounding box center [288, 97] width 235 height 11
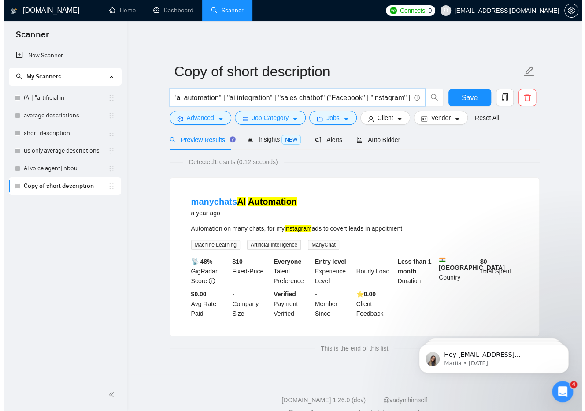
scroll to position [0, 7]
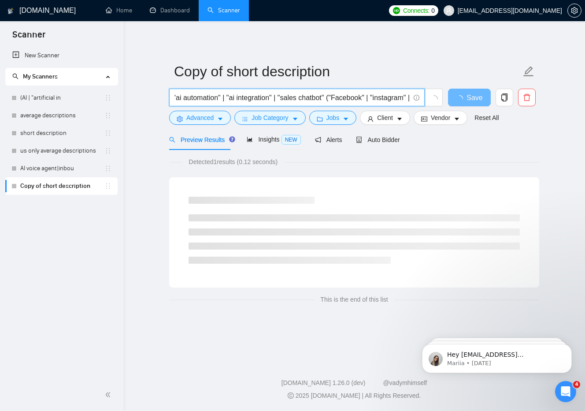
paste input ""Facebook""
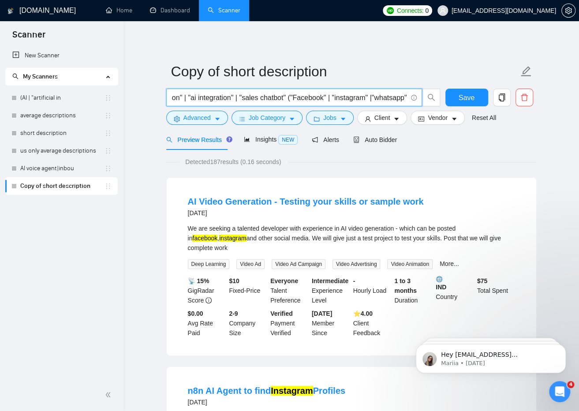
scroll to position [0, 44]
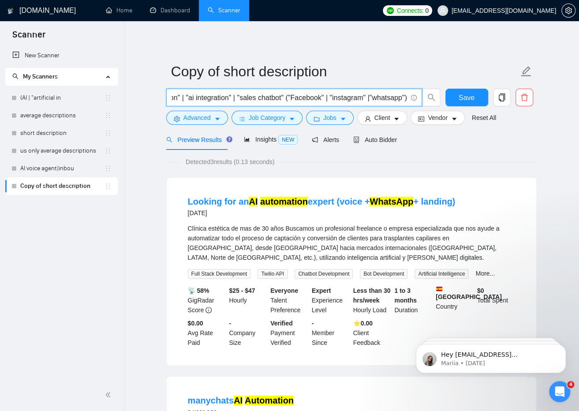
click at [215, 95] on input "("ai automation" | "ai integration" | "sales chatbot" ("Facebook" | "instagram"…" at bounding box center [288, 97] width 235 height 11
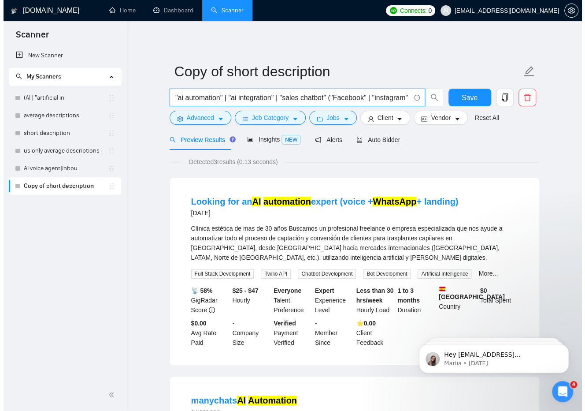
scroll to position [0, 0]
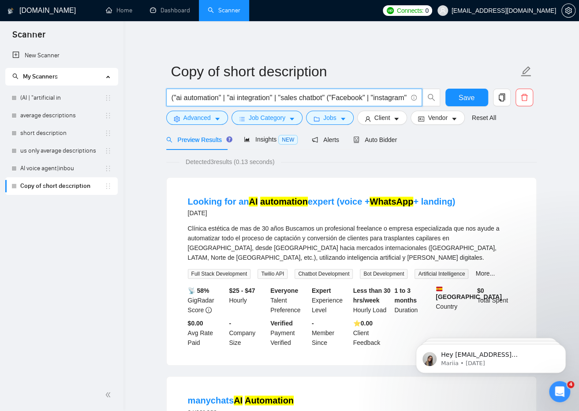
click at [213, 94] on input "("ai automation" | "ai integration" | "sales chatbot" ("Facebook" | "instagram"…" at bounding box center [288, 97] width 235 height 11
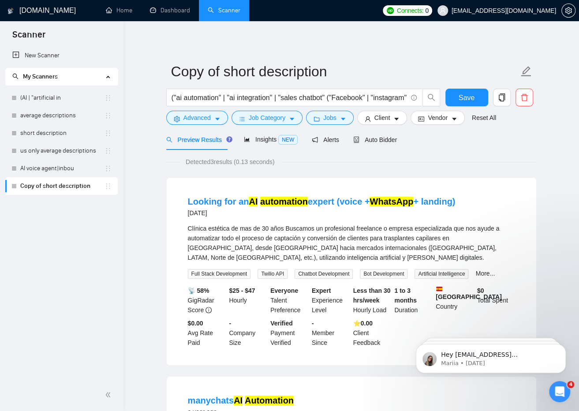
click at [356, 47] on div "Copy of short description ("ai automation" | "ai integration" | "sales chatbot"…" at bounding box center [351, 386] width 370 height 703
click at [216, 97] on input "("ai automation" | "ai integration" | "sales chatbot" ("Facebook" | "instagram"…" at bounding box center [288, 97] width 235 height 11
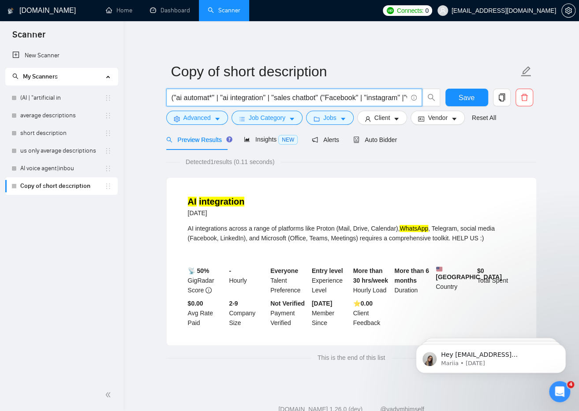
click at [262, 97] on input "("ai automat*" | "ai integration" | "sales chatbot" ("Facebook" | "instagram" |…" at bounding box center [288, 97] width 235 height 11
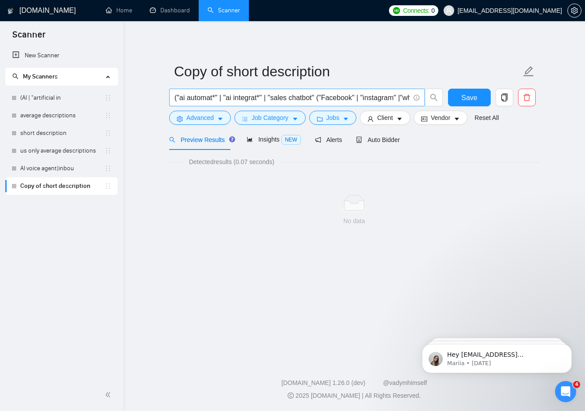
click at [187, 97] on input "("ai automat*" | "ai integrat*" | "sales chatbot" ("Facebook" | "instagram" |"w…" at bounding box center [292, 97] width 235 height 11
click at [317, 99] on input "("ai" | "artificial intelligence") ("automat*" | "ai integrat*" | "sales chatbo…" at bounding box center [292, 97] width 235 height 11
click at [337, 97] on input "("ai" | "artificial intelligence") ("automat*" | "integrat*" | "sales chatbot" …" at bounding box center [292, 97] width 235 height 11
click at [263, 97] on input "\("ai" | "artificial intelligence") ("automat*" | "integrat*" | "sales chatbot"…" at bounding box center [292, 97] width 235 height 11
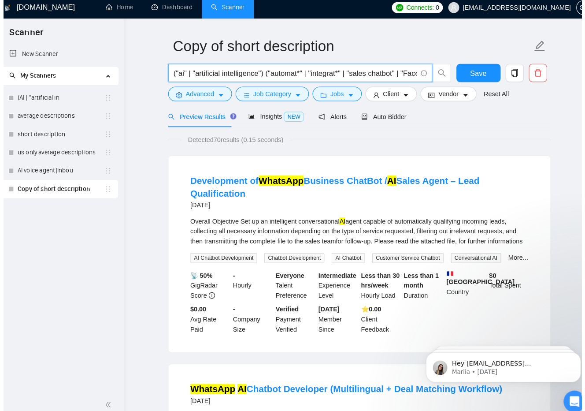
scroll to position [24, 0]
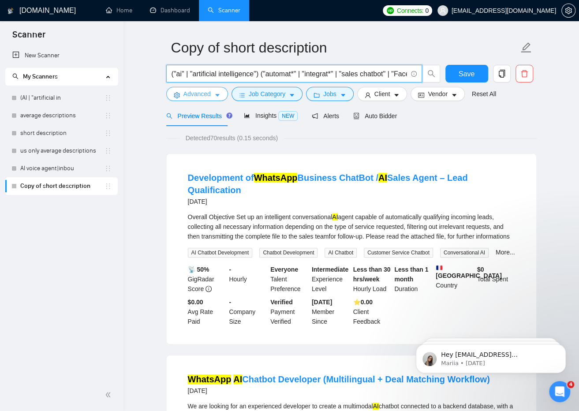
type input "("ai" | "artificial intelligence") ("automat*" | "integrat*" | "sales chatbot" …"
click at [214, 93] on icon "caret-down" at bounding box center [217, 95] width 6 height 6
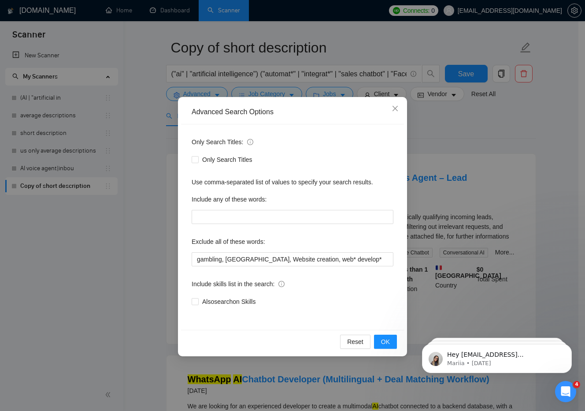
drag, startPoint x: 389, startPoint y: 342, endPoint x: 341, endPoint y: 299, distance: 64.0
click at [341, 299] on div "Also search on Skills" at bounding box center [293, 302] width 202 height 10
click at [383, 342] on span "OK" at bounding box center [385, 342] width 9 height 10
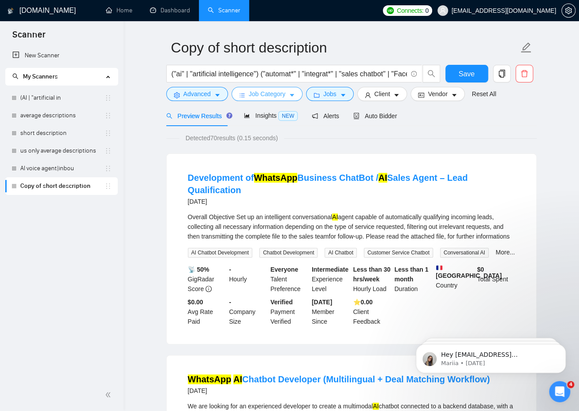
click at [259, 98] on span "Job Category" at bounding box center [267, 94] width 37 height 10
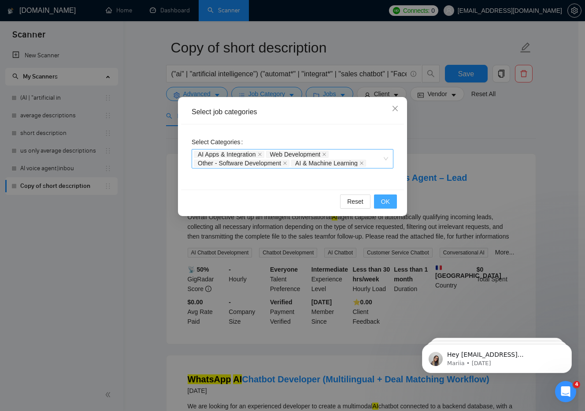
click at [386, 203] on span "OK" at bounding box center [385, 202] width 9 height 10
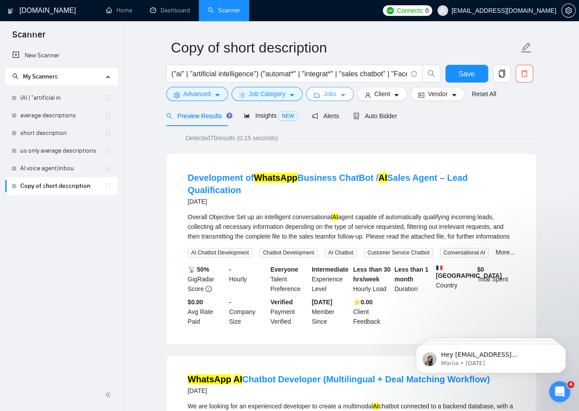
click at [327, 90] on span "Jobs" at bounding box center [329, 94] width 13 height 10
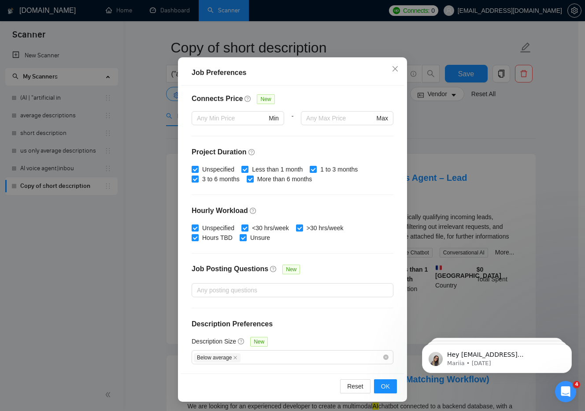
scroll to position [47, 0]
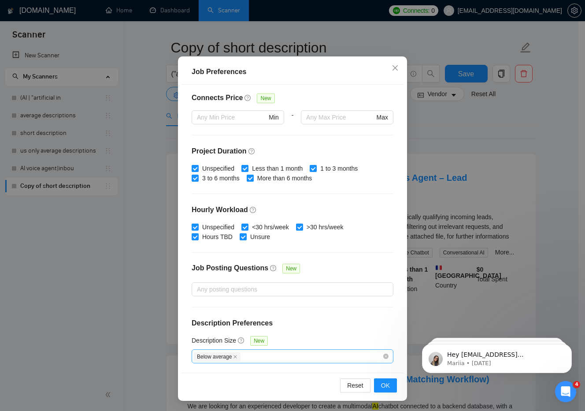
click at [211, 357] on span "Below average" at bounding box center [217, 356] width 47 height 9
click at [215, 356] on span "Below average" at bounding box center [217, 356] width 47 height 9
click at [241, 353] on div "Below average" at bounding box center [288, 356] width 189 height 11
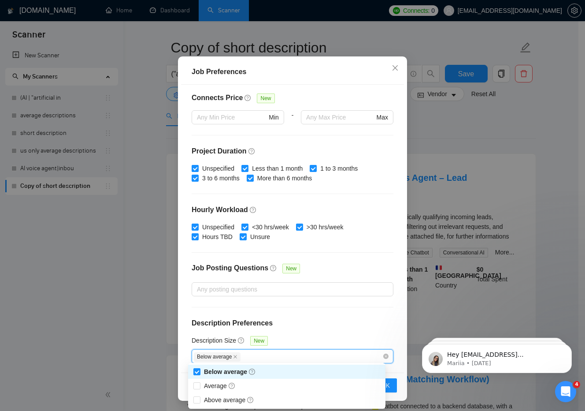
click at [327, 338] on div "Description Size New" at bounding box center [293, 342] width 202 height 14
click at [253, 360] on div "Below average" at bounding box center [293, 356] width 202 height 14
click at [199, 387] on input "Average" at bounding box center [196, 385] width 6 height 6
checkbox input "true"
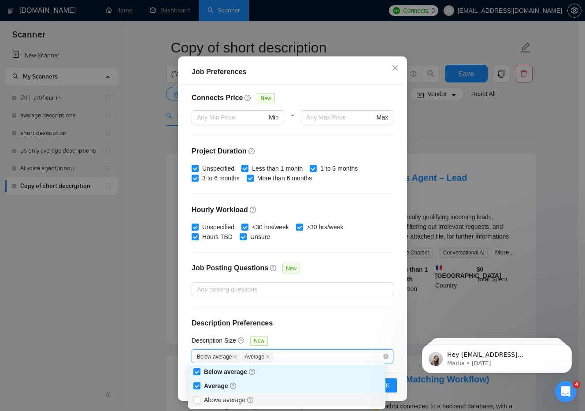
click at [195, 405] on div "Above average" at bounding box center [286, 400] width 197 height 14
checkbox input "true"
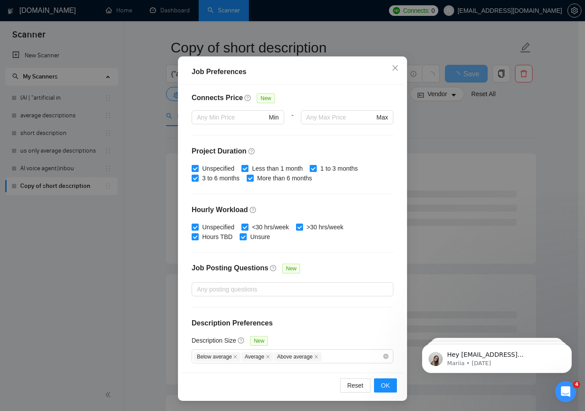
click at [320, 335] on div "Description Size New" at bounding box center [293, 342] width 202 height 14
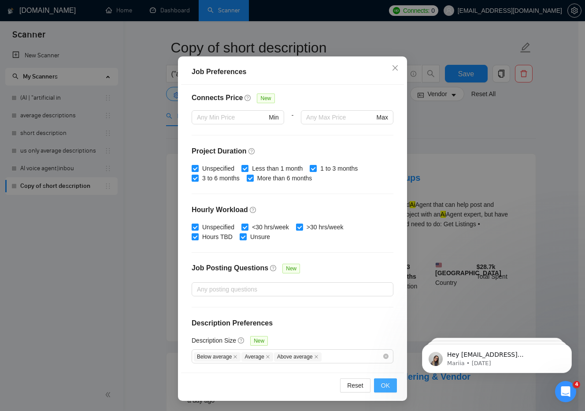
click at [387, 388] on button "OK" at bounding box center [385, 385] width 23 height 14
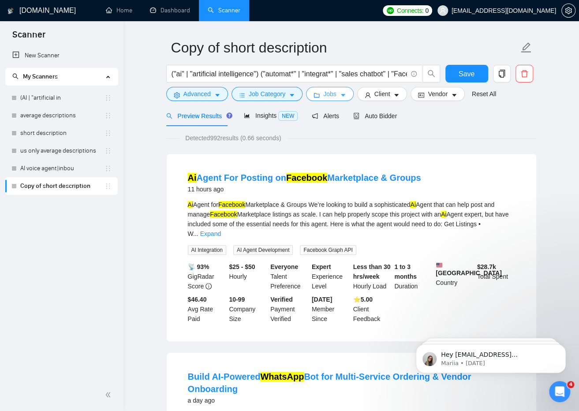
click at [331, 96] on span "Jobs" at bounding box center [329, 94] width 13 height 10
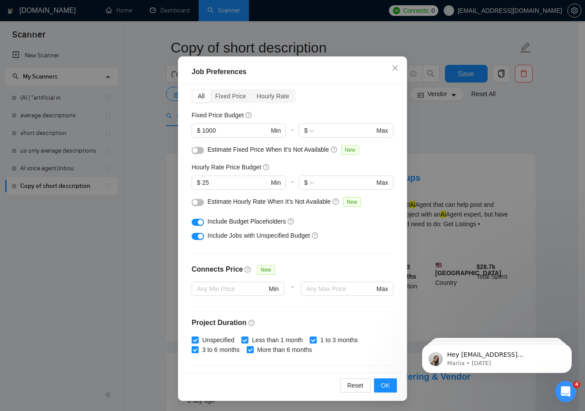
scroll to position [37, 0]
click at [384, 386] on span "OK" at bounding box center [385, 385] width 9 height 10
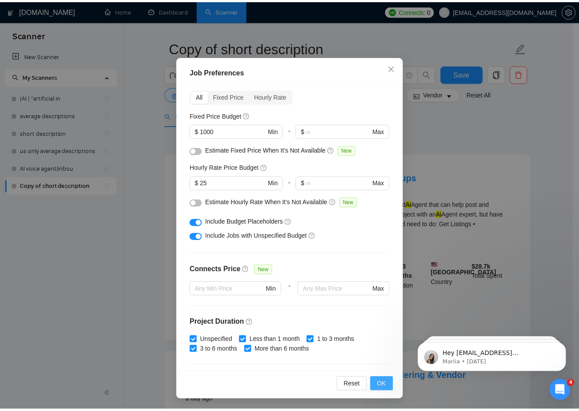
scroll to position [0, 0]
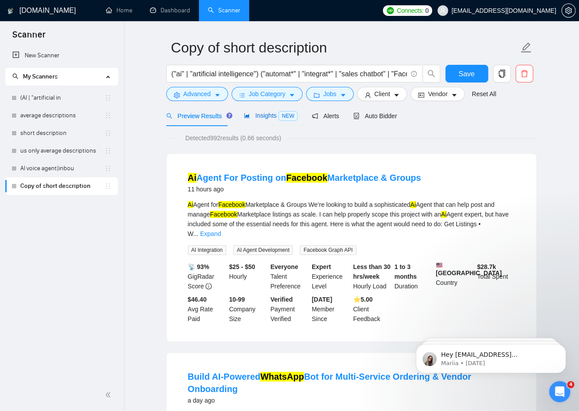
click at [260, 114] on span "Insights NEW" at bounding box center [271, 115] width 54 height 7
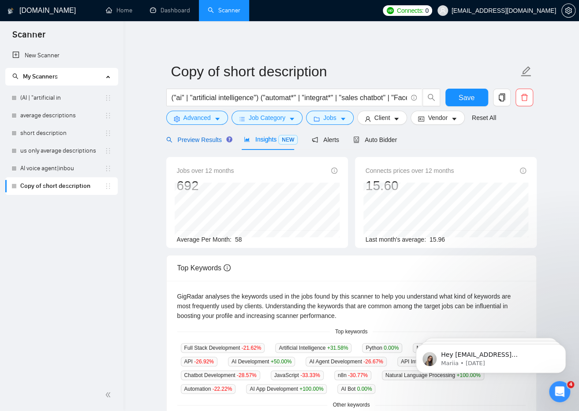
click at [214, 140] on span "Preview Results" at bounding box center [197, 139] width 63 height 7
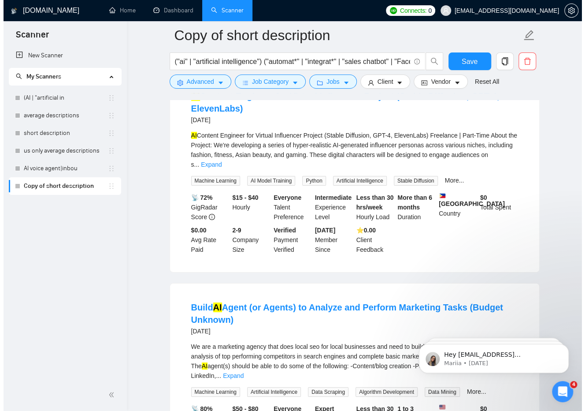
scroll to position [1527, 0]
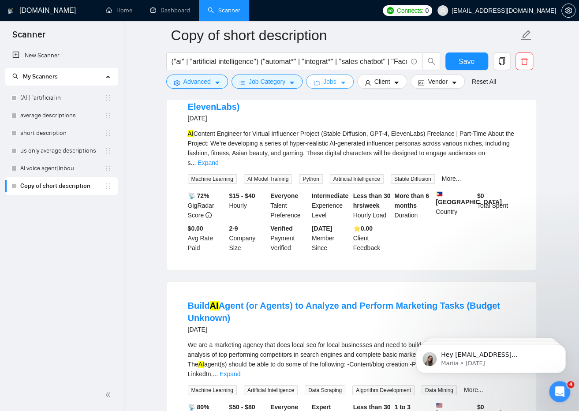
click at [323, 80] on span "Jobs" at bounding box center [329, 82] width 13 height 10
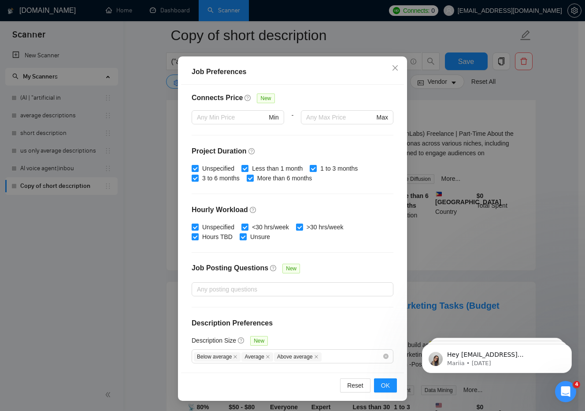
scroll to position [0, 0]
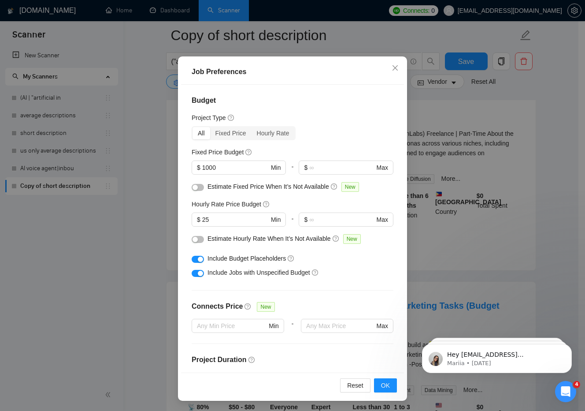
click at [444, 92] on div "Job Preferences Budget Project Type All Fixed Price Hourly Rate Fixed Price Bud…" at bounding box center [292, 205] width 585 height 411
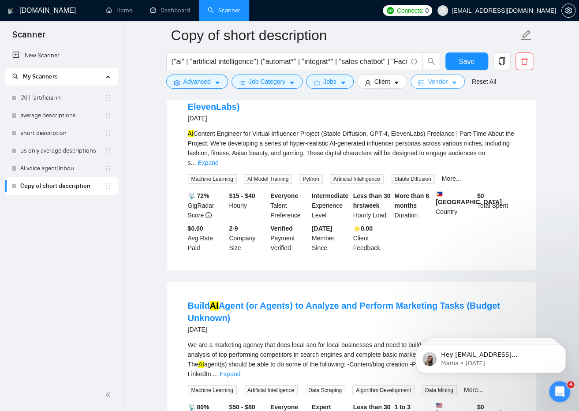
click at [432, 77] on span "Vendor" at bounding box center [437, 82] width 19 height 10
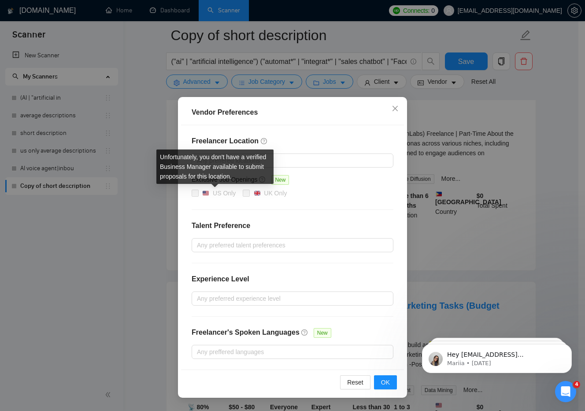
click at [202, 193] on span "US Only" at bounding box center [219, 193] width 41 height 11
click at [198, 190] on span at bounding box center [195, 193] width 7 height 7
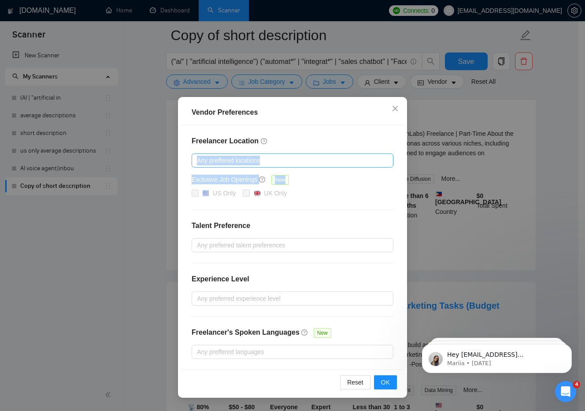
drag, startPoint x: 198, startPoint y: 190, endPoint x: 298, endPoint y: 160, distance: 104.3
click at [298, 160] on div "Freelancer Location Any preffered locations Exclusive Job Openings New US Only …" at bounding box center [292, 247] width 223 height 244
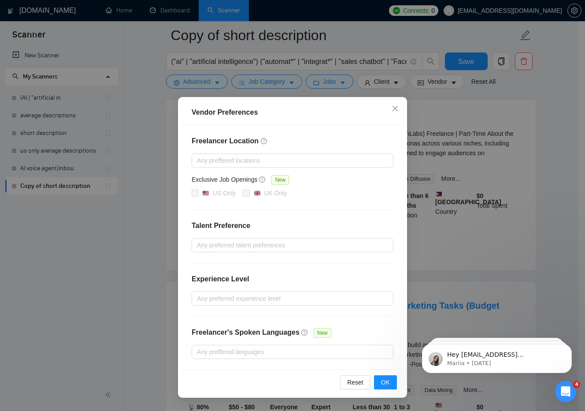
click at [340, 221] on h4 "Talent Preference" at bounding box center [293, 225] width 202 height 11
click at [249, 245] on div at bounding box center [288, 245] width 189 height 11
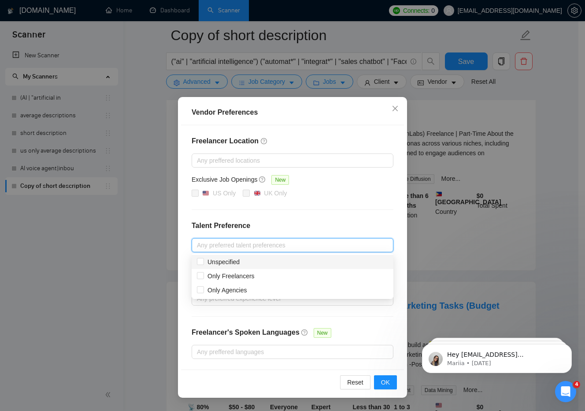
click at [325, 220] on h4 "Talent Preference" at bounding box center [293, 225] width 202 height 11
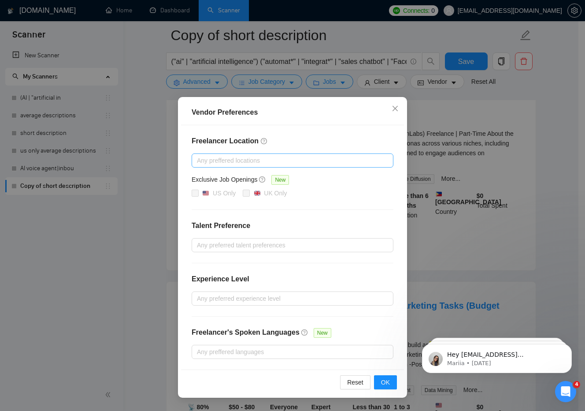
click at [324, 159] on div at bounding box center [288, 160] width 189 height 11
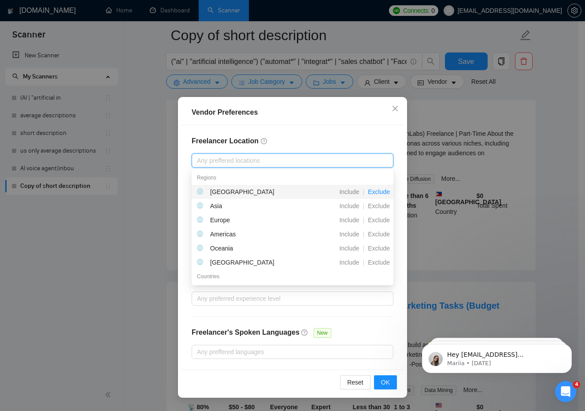
click at [385, 190] on span "Exclude" at bounding box center [378, 191] width 29 height 7
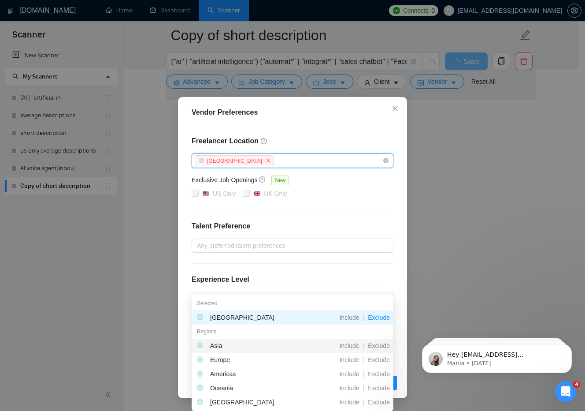
scroll to position [1060, 0]
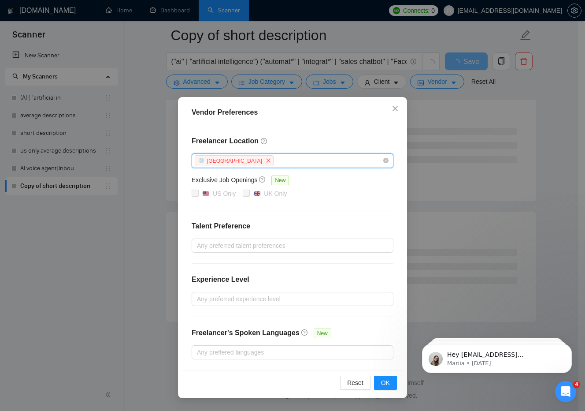
click at [320, 161] on div "Africa" at bounding box center [288, 160] width 189 height 13
click at [321, 162] on div "Africa" at bounding box center [288, 160] width 189 height 13
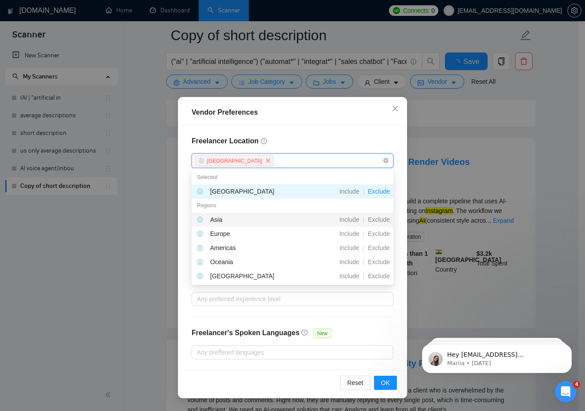
scroll to position [1527, 0]
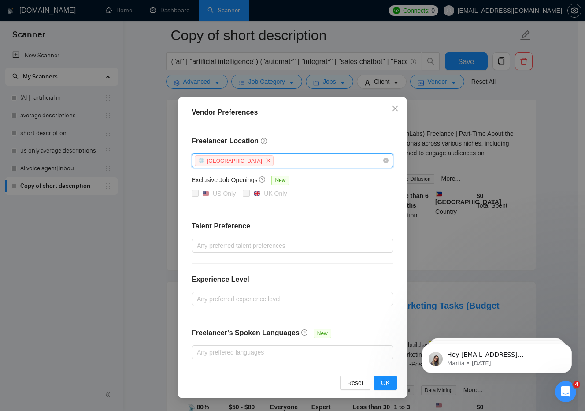
click at [321, 162] on div "Africa" at bounding box center [288, 160] width 189 height 13
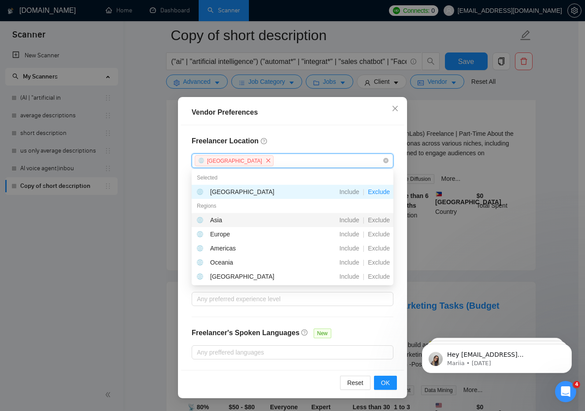
click at [321, 162] on div "Africa" at bounding box center [288, 160] width 189 height 13
click at [379, 222] on span "Exclude" at bounding box center [378, 219] width 29 height 7
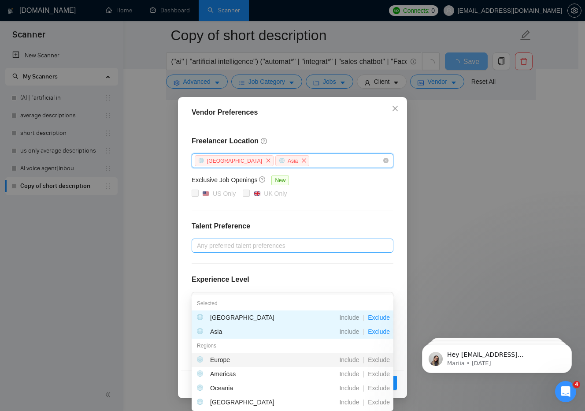
scroll to position [1402, 0]
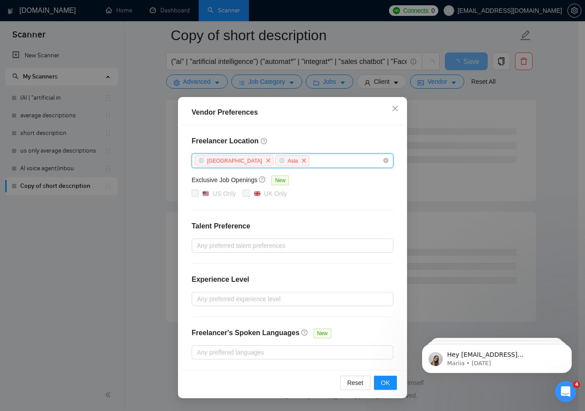
click at [322, 159] on div "Africa Asia" at bounding box center [288, 160] width 189 height 13
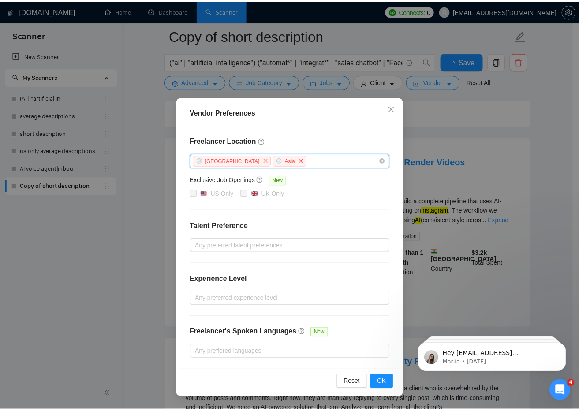
scroll to position [1527, 0]
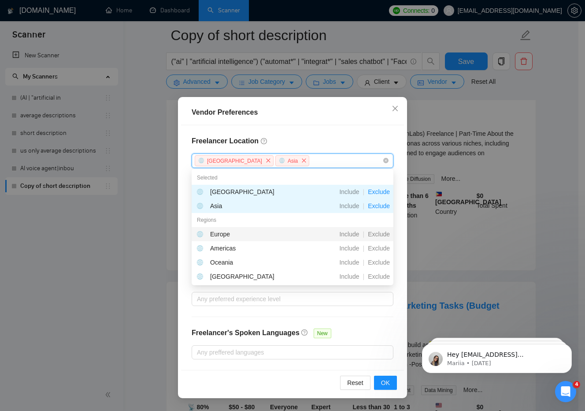
click at [322, 159] on div "Africa Asia" at bounding box center [288, 160] width 189 height 13
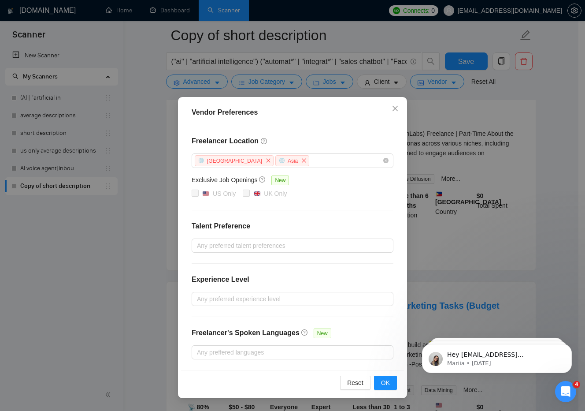
click at [387, 141] on h4 "Freelancer Location" at bounding box center [293, 141] width 202 height 11
click at [387, 382] on span "OK" at bounding box center [385, 383] width 9 height 10
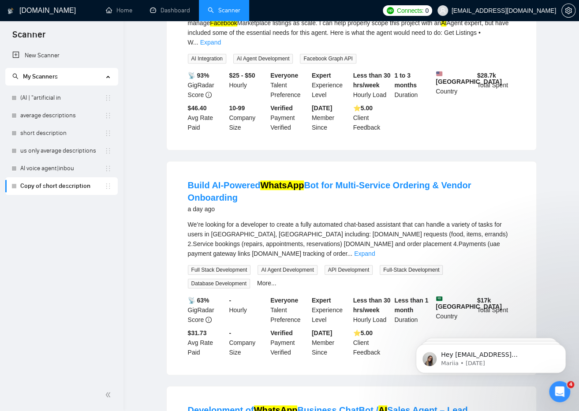
scroll to position [0, 0]
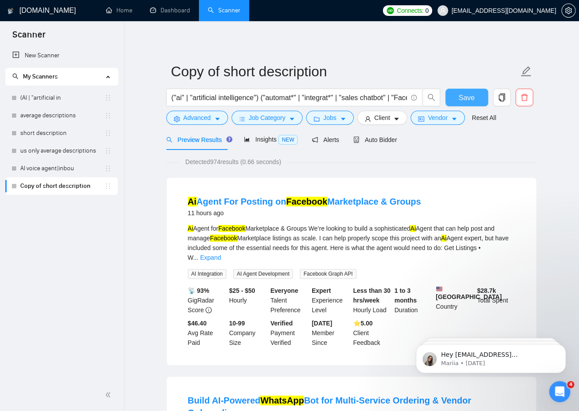
click at [475, 97] on button "Save" at bounding box center [466, 98] width 43 height 18
click at [419, 118] on icon "idcard" at bounding box center [421, 119] width 6 height 6
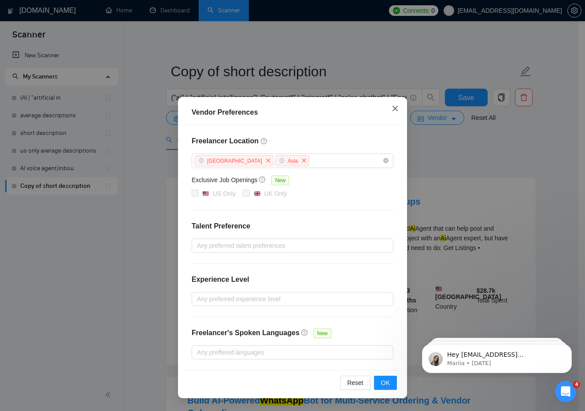
click at [397, 104] on span "Close" at bounding box center [395, 109] width 24 height 24
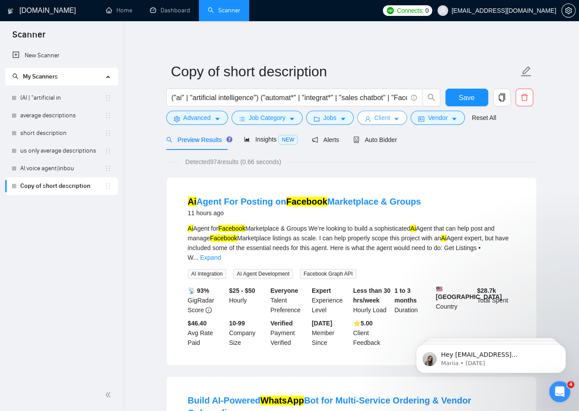
click at [382, 121] on span "Client" at bounding box center [382, 118] width 16 height 10
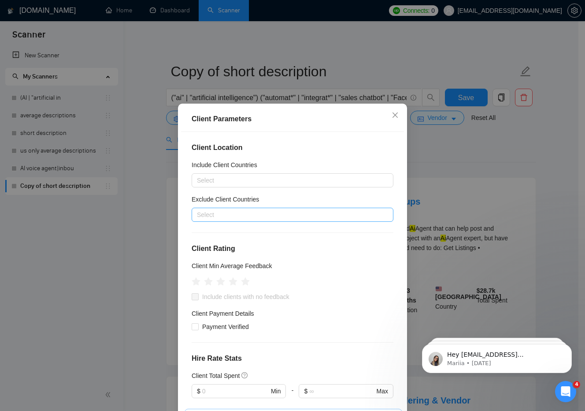
click at [268, 213] on div at bounding box center [288, 214] width 189 height 11
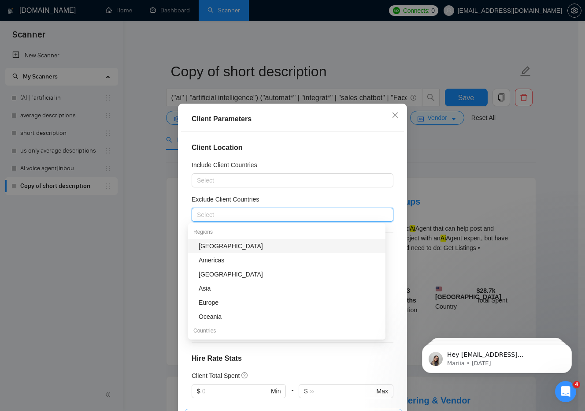
click at [249, 246] on div "Africa" at bounding box center [290, 246] width 182 height 10
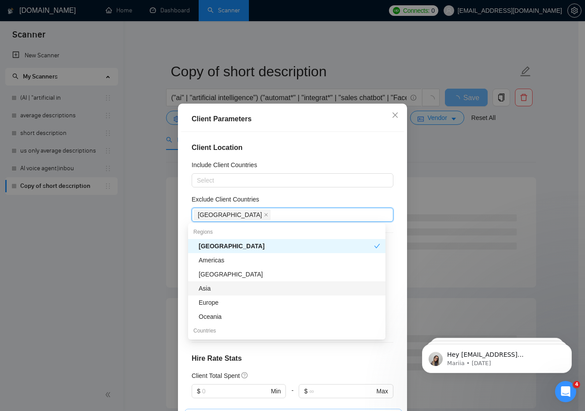
click at [242, 293] on div "Asia" at bounding box center [290, 288] width 182 height 10
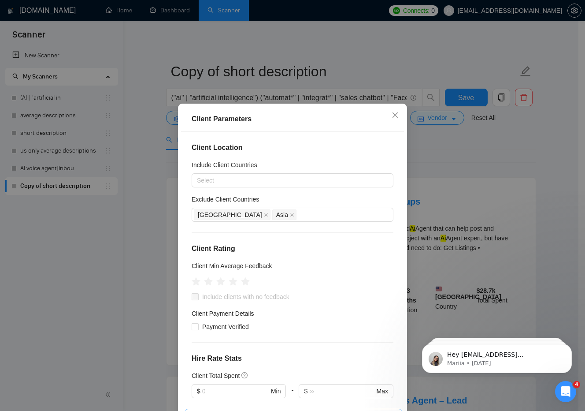
click at [357, 192] on div "Client Location Include Client Countries Select Exclude Client Countries Africa…" at bounding box center [292, 275] width 223 height 287
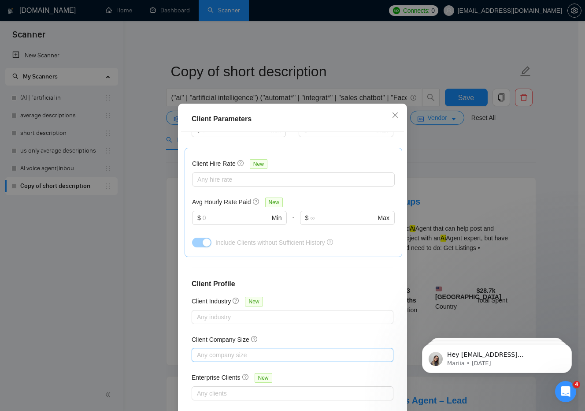
scroll to position [47, 0]
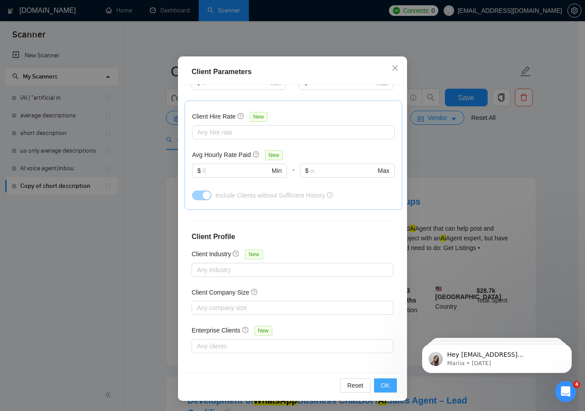
click at [381, 385] on span "OK" at bounding box center [385, 385] width 9 height 10
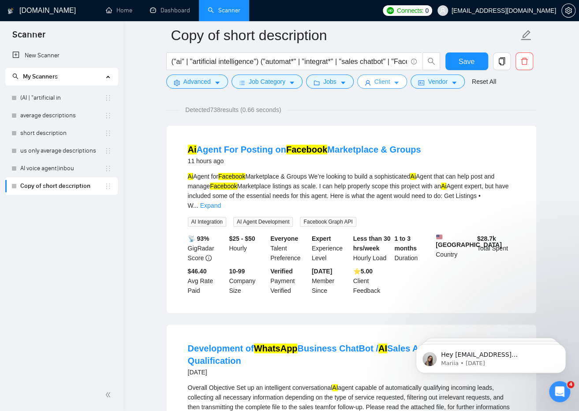
scroll to position [0, 0]
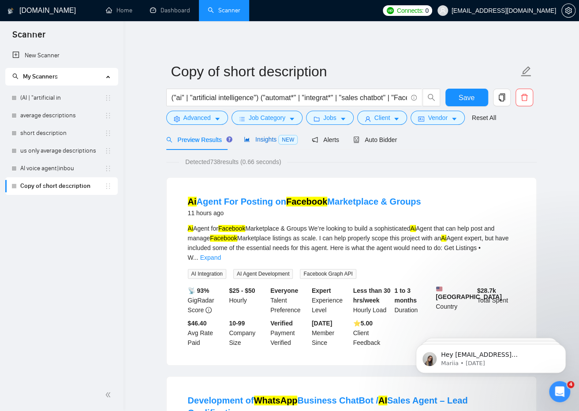
click at [259, 141] on span "Insights NEW" at bounding box center [271, 139] width 54 height 7
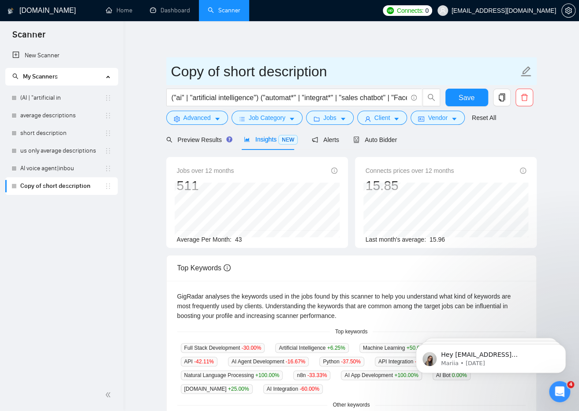
click at [364, 71] on input "Copy of short description" at bounding box center [344, 71] width 347 height 22
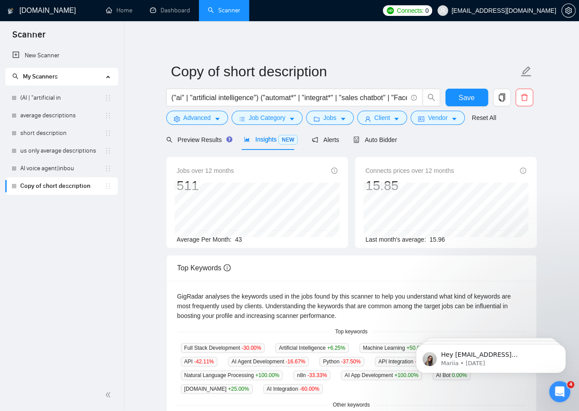
click at [409, 45] on div "Copy of short description ("ai" | "artificial intelligence") ("automat*" | "int…" at bounding box center [351, 337] width 370 height 605
click at [271, 121] on span "Job Category" at bounding box center [267, 118] width 37 height 10
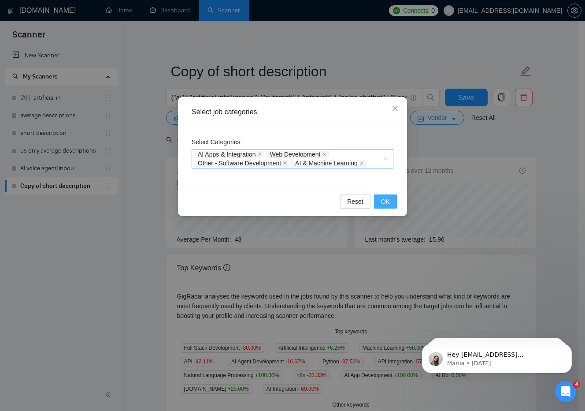
click at [383, 199] on span "OK" at bounding box center [385, 202] width 9 height 10
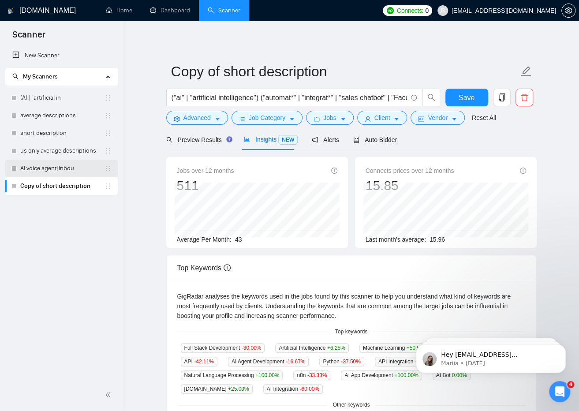
click at [53, 173] on link "AI voice agent|inbou" at bounding box center [62, 169] width 84 height 18
click at [462, 94] on span "Save" at bounding box center [466, 97] width 16 height 11
click at [59, 165] on link "AI voice agent|inbou" at bounding box center [62, 169] width 84 height 18
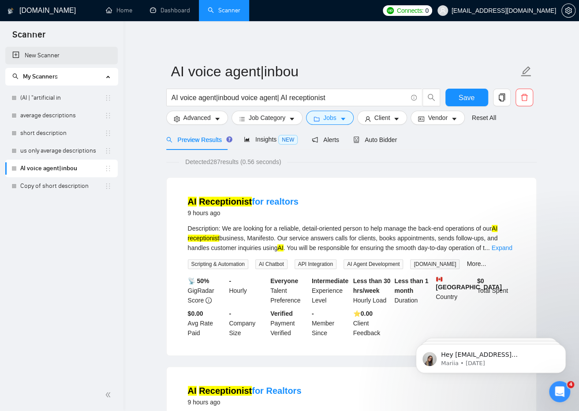
click at [48, 52] on link "New Scanner" at bounding box center [61, 56] width 98 height 18
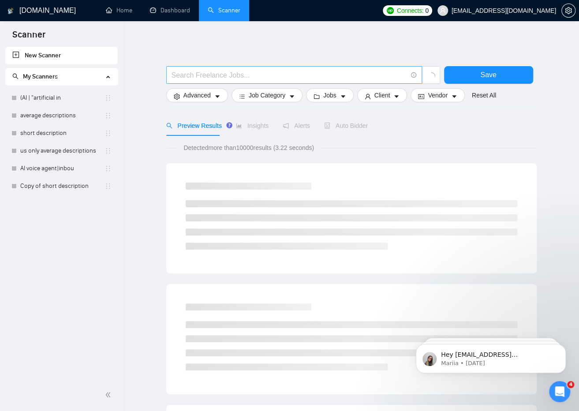
click at [212, 75] on input "text" at bounding box center [288, 75] width 235 height 11
type input "{"
type input "}"
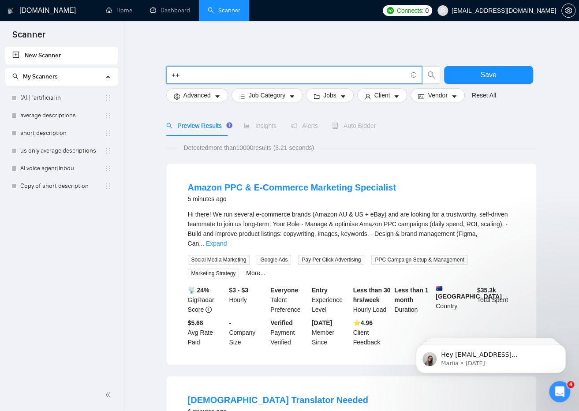
type input "+"
type input "_"
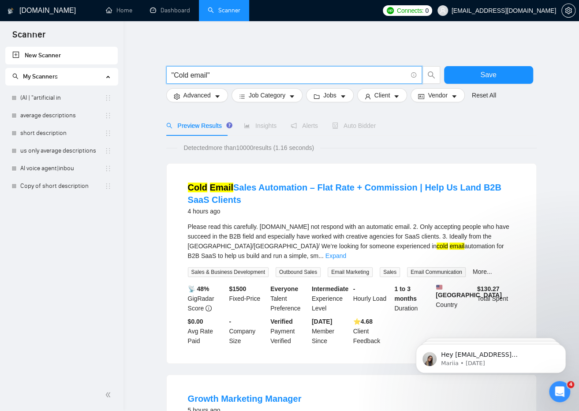
click at [257, 74] on input ""Cold email"" at bounding box center [288, 75] width 235 height 11
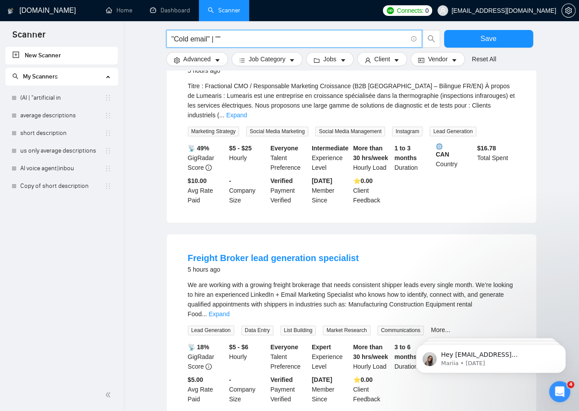
scroll to position [342, 0]
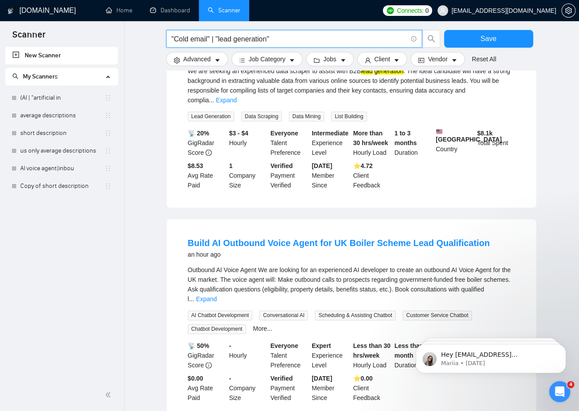
click at [214, 39] on input ""Cold email" | "lead generation"" at bounding box center [288, 38] width 235 height 11
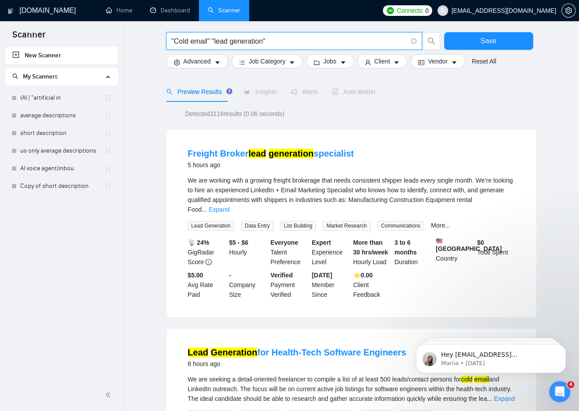
scroll to position [0, 0]
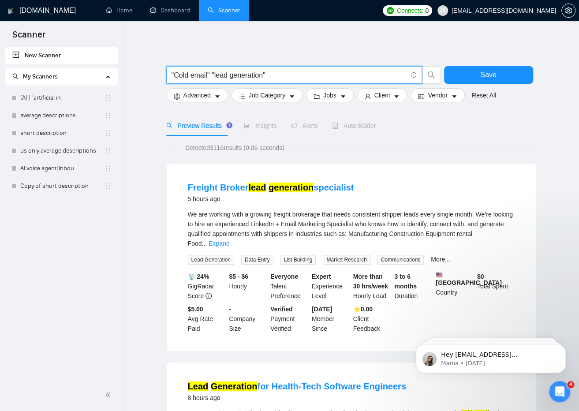
click at [219, 77] on input ""Cold email" "lead generation"" at bounding box center [288, 75] width 235 height 11
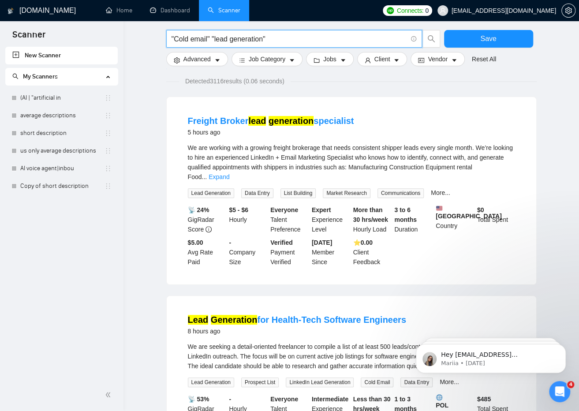
scroll to position [67, 0]
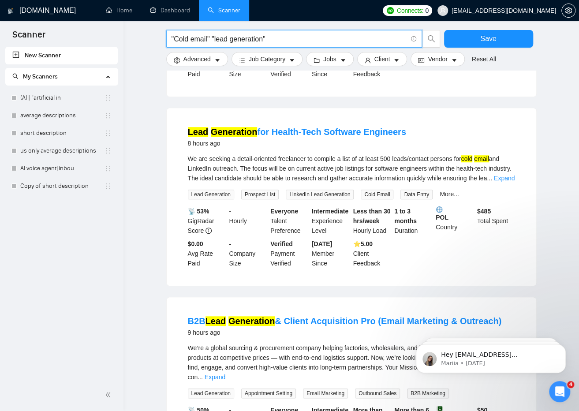
click at [311, 249] on div "Nov, 2022 Member Since" at bounding box center [330, 253] width 41 height 29
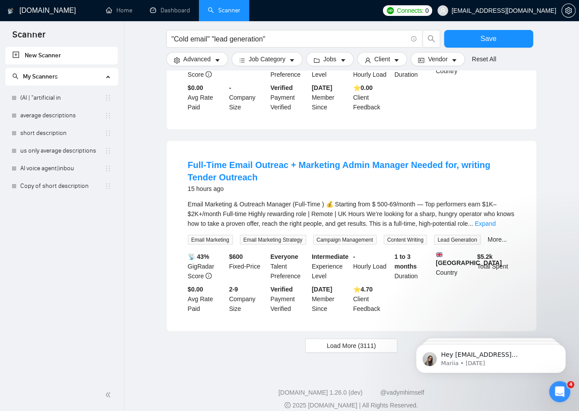
scroll to position [798, 0]
click at [361, 341] on span "Load More (3111)" at bounding box center [351, 346] width 49 height 10
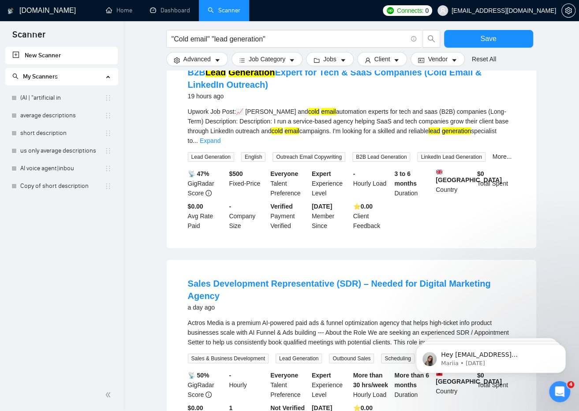
scroll to position [1513, 0]
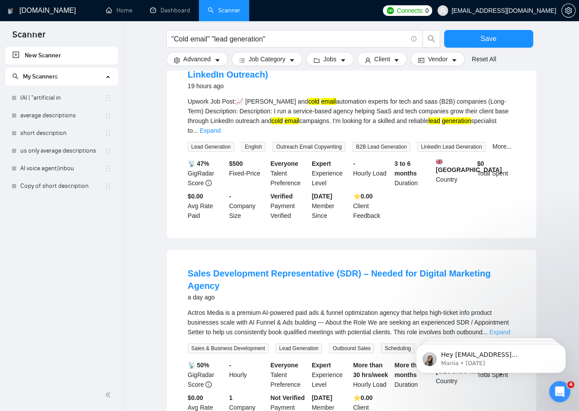
click at [498, 328] on link "Expand" at bounding box center [499, 331] width 21 height 7
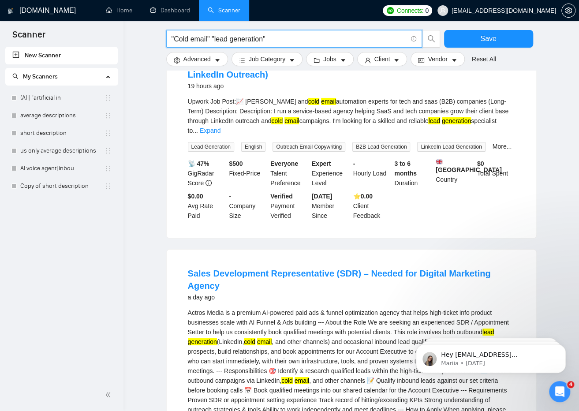
click at [265, 41] on input ""Cold email" "lead generation"" at bounding box center [288, 38] width 235 height 11
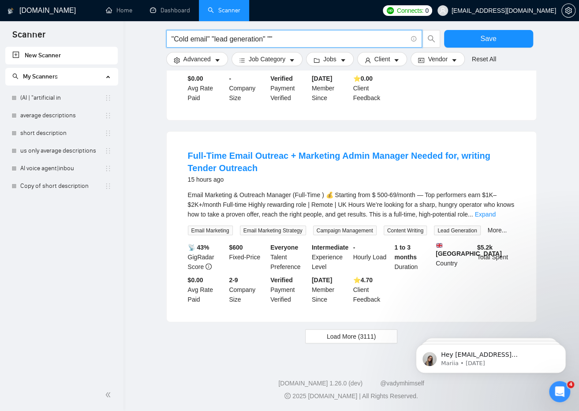
scroll to position [799, 0]
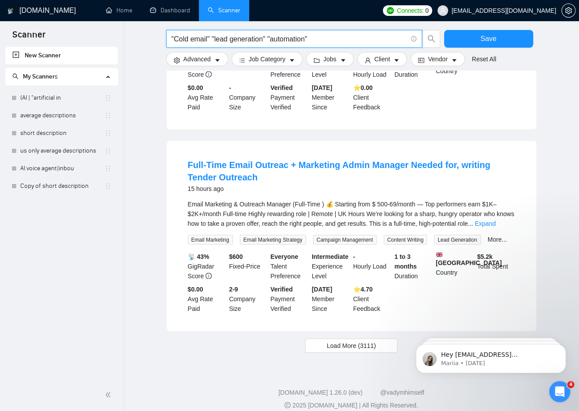
type input ""Cold email" "lead generation" "automation""
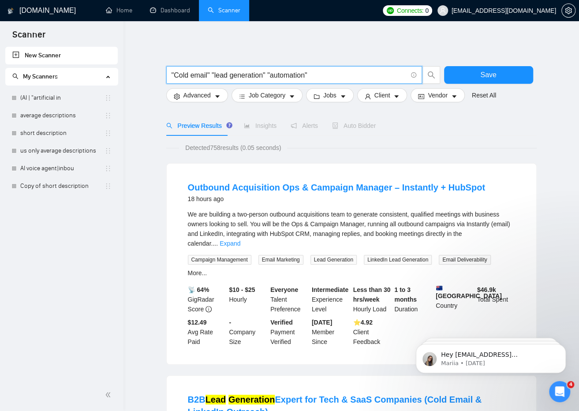
scroll to position [10, 0]
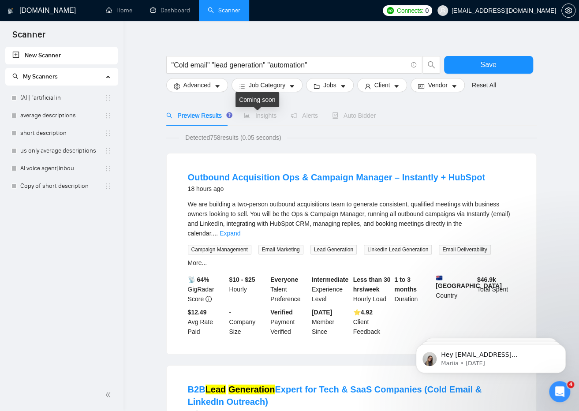
click at [259, 117] on span "Insights" at bounding box center [260, 115] width 33 height 7
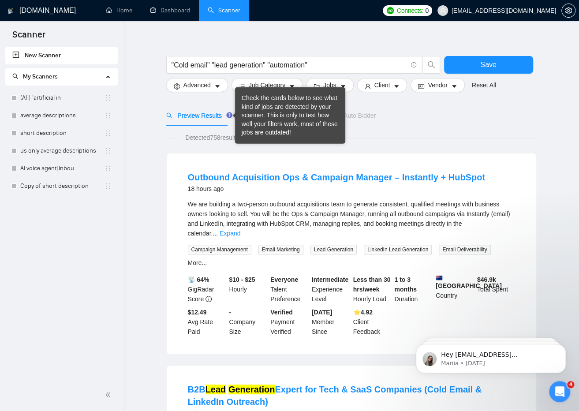
click at [257, 115] on div "Check the cards below to see what kind of jobs are detected by your scanner. Th…" at bounding box center [290, 115] width 97 height 43
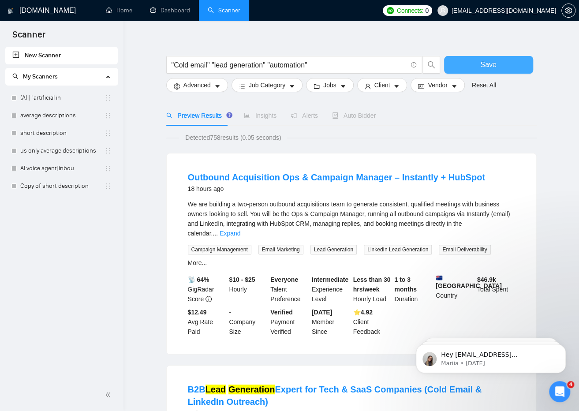
click at [469, 65] on button "Save" at bounding box center [488, 65] width 89 height 18
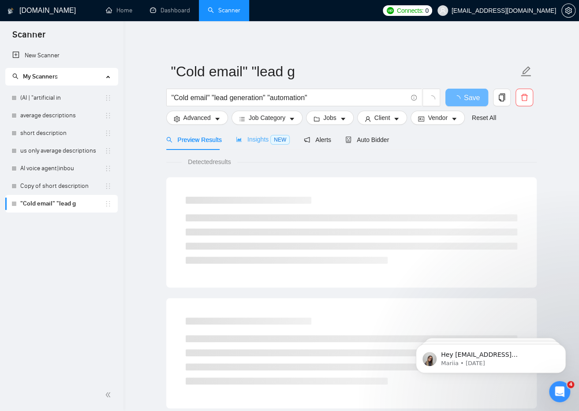
click at [258, 145] on div "Insights NEW" at bounding box center [263, 139] width 54 height 21
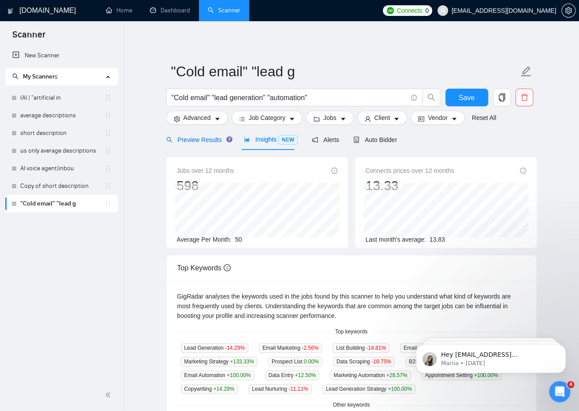
click at [199, 144] on div "Preview Results" at bounding box center [197, 140] width 63 height 10
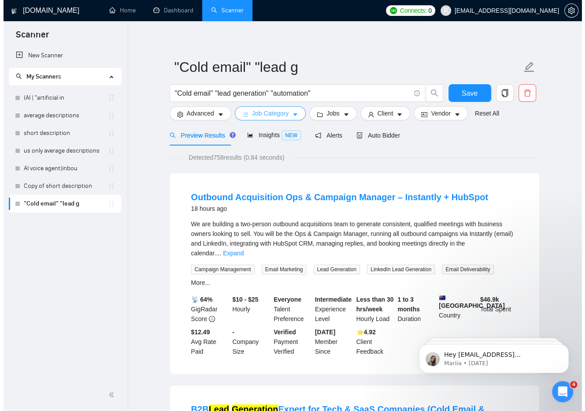
scroll to position [4, 0]
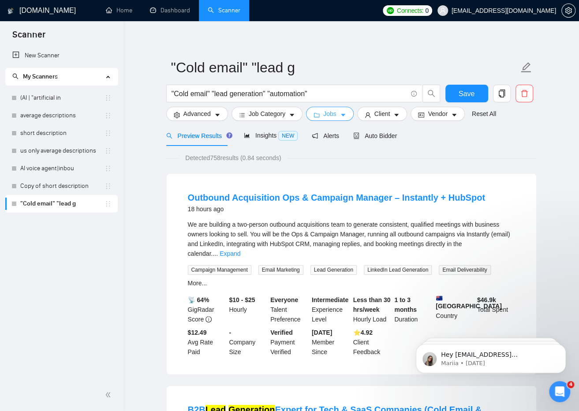
click at [316, 112] on span "folder" at bounding box center [316, 115] width 6 height 7
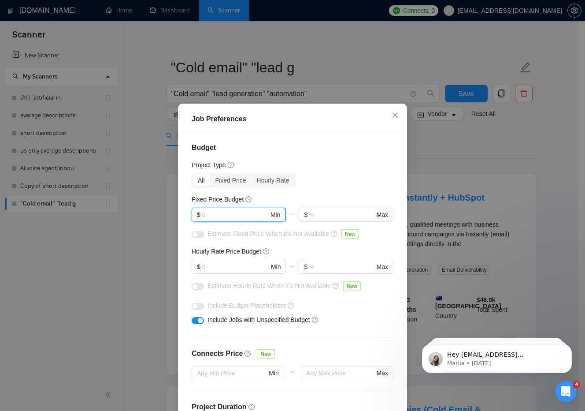
click at [223, 215] on input "text" at bounding box center [235, 215] width 67 height 10
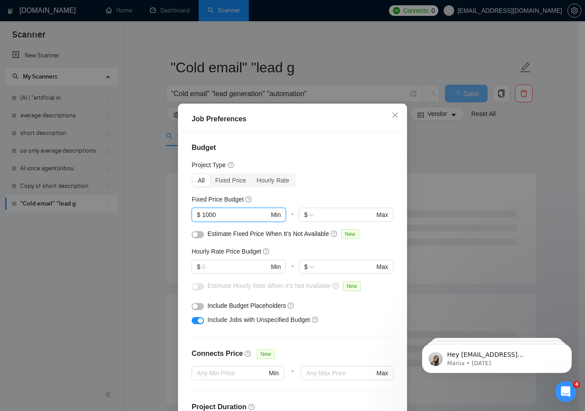
type input "1000"
click at [362, 329] on div "Budget Project Type All Fixed Price Hourly Rate Fixed Price Budget $ 1000 Min -…" at bounding box center [292, 275] width 223 height 287
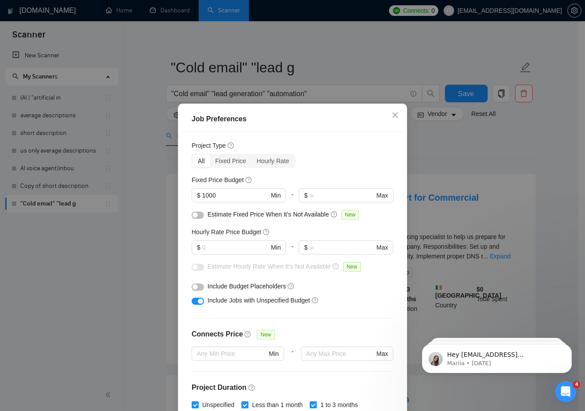
scroll to position [20, 0]
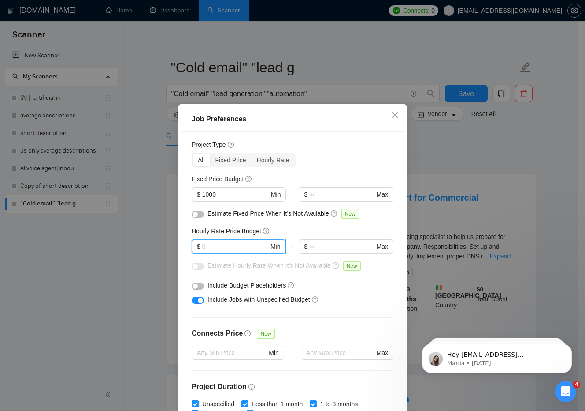
click at [255, 245] on input "text" at bounding box center [235, 247] width 67 height 10
click at [331, 290] on div "Include Budget Placeholders" at bounding box center [293, 285] width 202 height 14
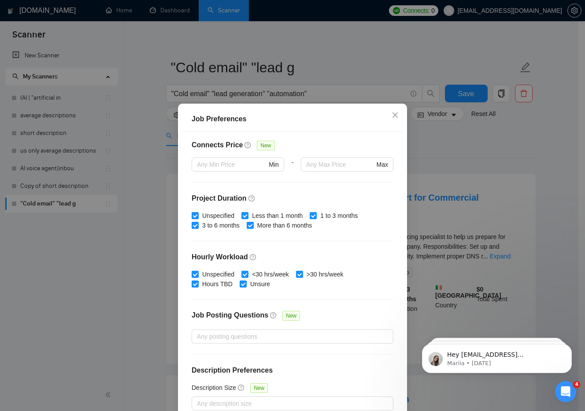
scroll to position [47, 0]
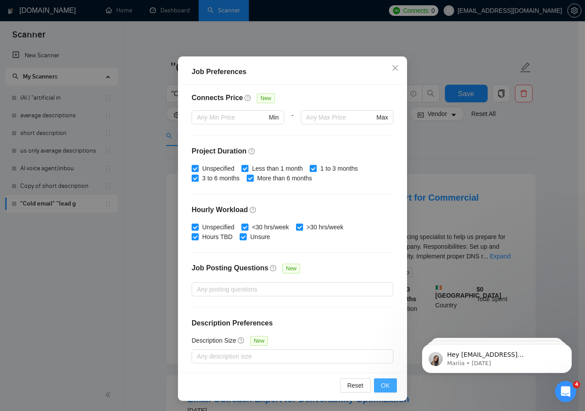
click at [381, 381] on span "OK" at bounding box center [385, 385] width 9 height 10
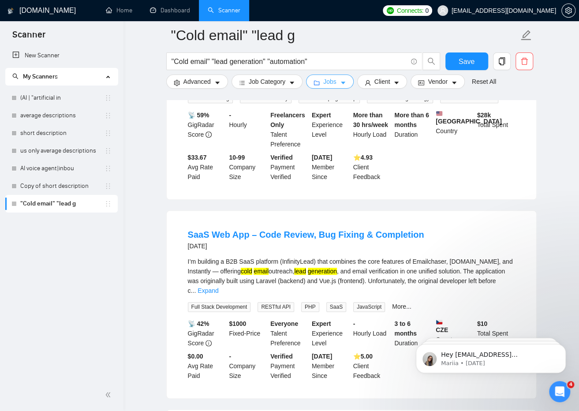
scroll to position [383, 0]
click at [66, 185] on link "Copy of short description" at bounding box center [62, 186] width 84 height 18
click at [465, 56] on span "Save" at bounding box center [466, 61] width 16 height 11
drag, startPoint x: 62, startPoint y: 202, endPoint x: 56, endPoint y: 210, distance: 9.9
click at [56, 210] on link ""Cold email" "lead g" at bounding box center [62, 204] width 84 height 18
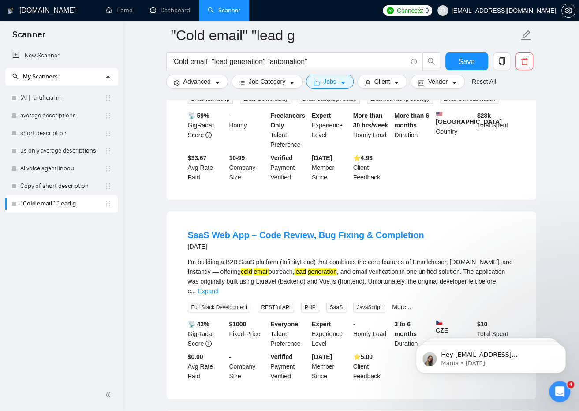
click at [112, 201] on li ""Cold email" "lead g" at bounding box center [61, 204] width 112 height 18
click at [109, 206] on icon "holder" at bounding box center [107, 203] width 7 height 7
click at [108, 224] on div "New Scanner My Scanners (AI | "artificial in average descriptions short descrip…" at bounding box center [61, 213] width 123 height 332
drag, startPoint x: 106, startPoint y: 208, endPoint x: 91, endPoint y: 245, distance: 40.9
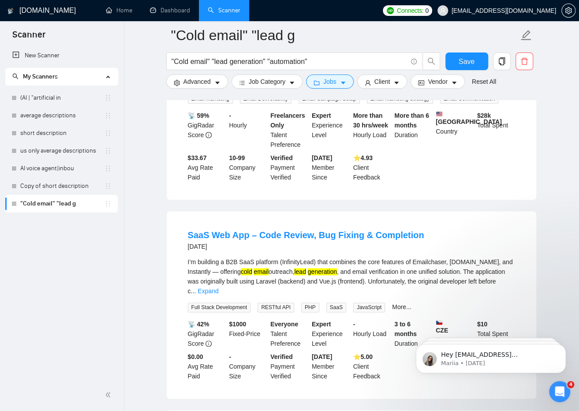
click at [91, 245] on div "New Scanner My Scanners (AI | "artificial in average descriptions short descrip…" at bounding box center [61, 213] width 123 height 332
click at [51, 202] on link ""Cold email" "lead g" at bounding box center [62, 204] width 84 height 18
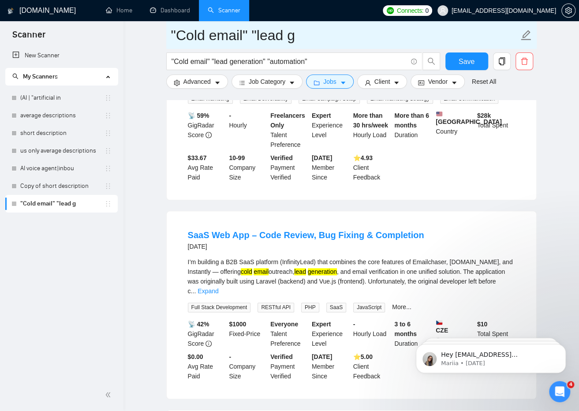
click at [271, 30] on input ""Cold email" "lead g" at bounding box center [344, 35] width 347 height 22
click at [314, 37] on input "Cold email Lead Gen+LinkedIn" at bounding box center [344, 35] width 347 height 22
click at [410, 36] on input "Cold email Lead Gen+LinkedIn" at bounding box center [344, 35] width 347 height 22
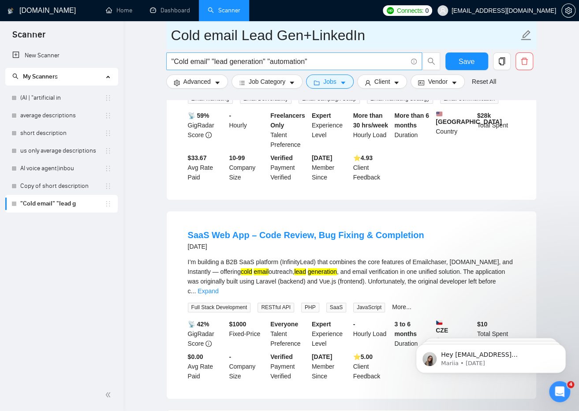
type input "Cold email Lead Gen+LinkedIn"
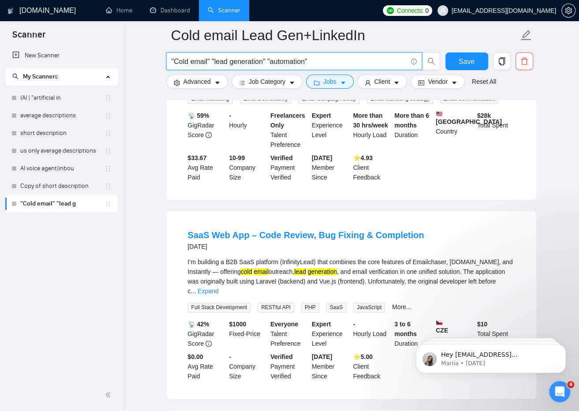
click at [330, 60] on input ""Cold email" "lead generation" "automation"" at bounding box center [288, 61] width 235 height 11
click at [469, 57] on span "Save" at bounding box center [466, 61] width 16 height 11
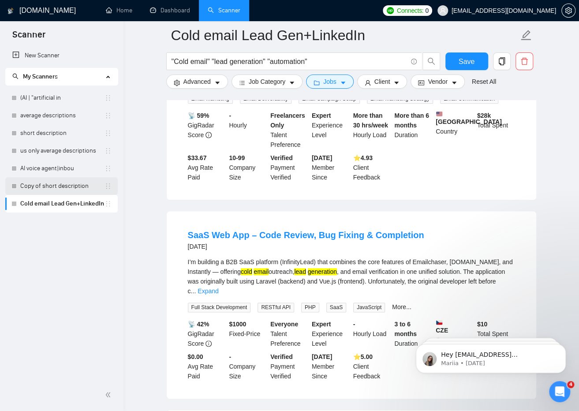
click at [48, 192] on link "Copy of short description" at bounding box center [62, 186] width 84 height 18
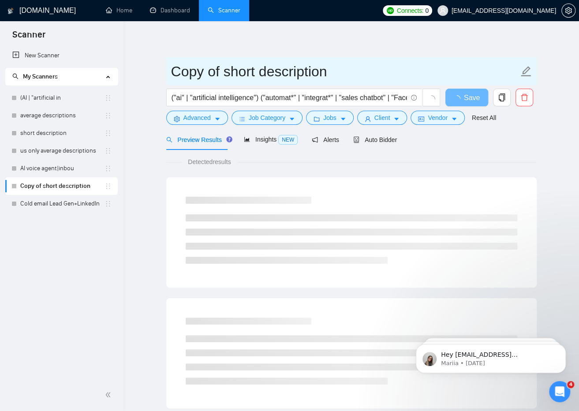
click at [314, 72] on input "Copy of short description" at bounding box center [344, 71] width 347 height 22
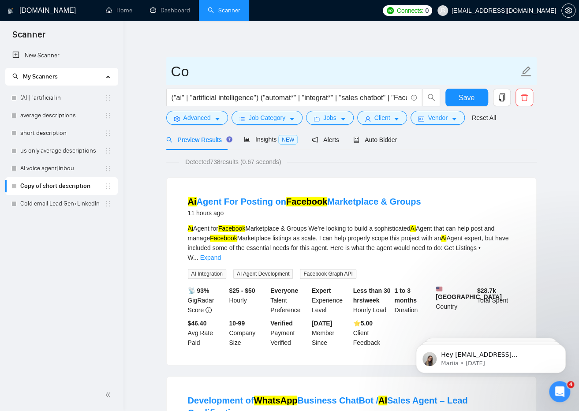
type input "C"
type input "DM Chatbot"
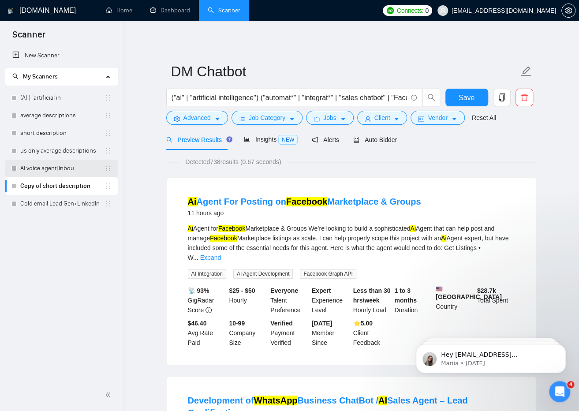
click at [65, 168] on link "AI voice agent|inbou" at bounding box center [62, 169] width 84 height 18
click at [474, 93] on button "Save" at bounding box center [466, 98] width 43 height 18
click at [46, 171] on link "AI voice agent|inbou" at bounding box center [62, 169] width 84 height 18
click at [82, 163] on link "AI voice agent|inbou" at bounding box center [62, 169] width 84 height 18
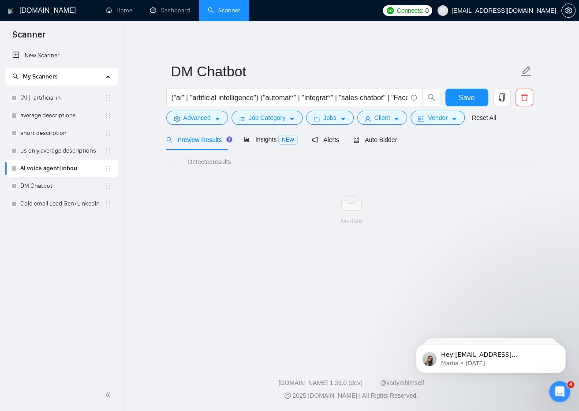
click at [82, 163] on link "AI voice agent|inbou" at bounding box center [62, 169] width 84 height 18
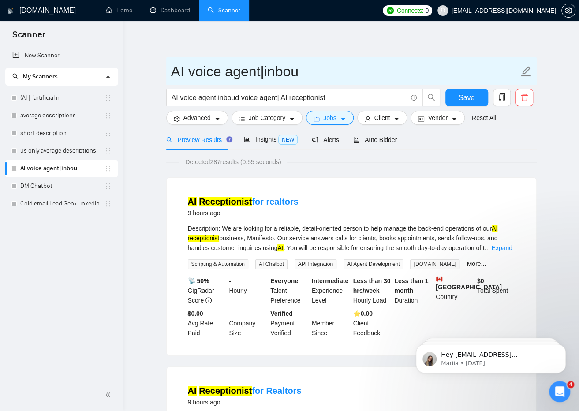
click at [299, 70] on input "AI voice agent|inbou" at bounding box center [344, 71] width 347 height 22
type input "A"
type input "AI Voice Agent"
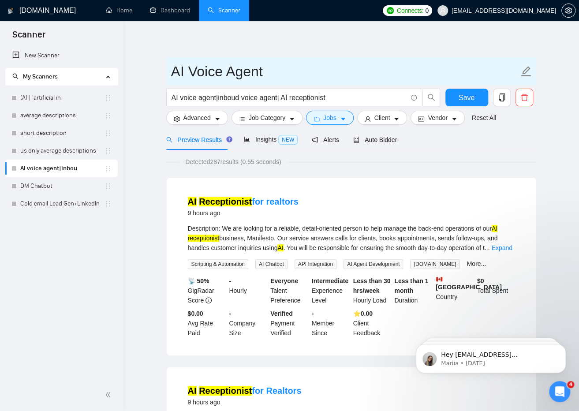
click at [320, 69] on input "AI Voice Agent" at bounding box center [344, 71] width 347 height 22
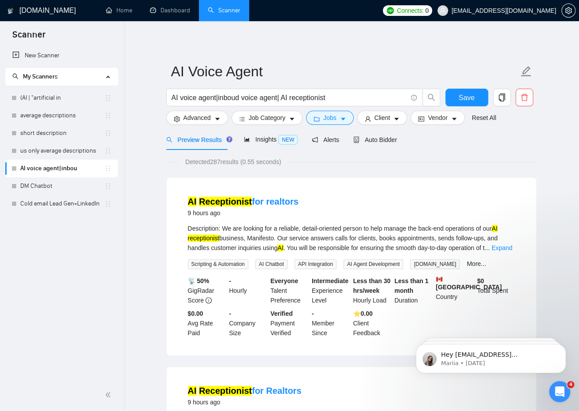
click at [326, 183] on div "AI Receptionist for realtors 9 hours ago Description: We are looking for a reli…" at bounding box center [351, 267] width 369 height 178
click at [466, 97] on span "Save" at bounding box center [466, 97] width 16 height 11
click at [40, 58] on link "New Scanner" at bounding box center [61, 56] width 98 height 18
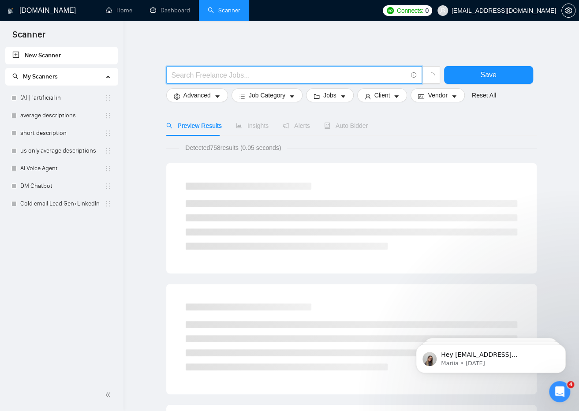
click at [242, 75] on input "text" at bounding box center [288, 75] width 235 height 11
type input "s"
type input "Social"
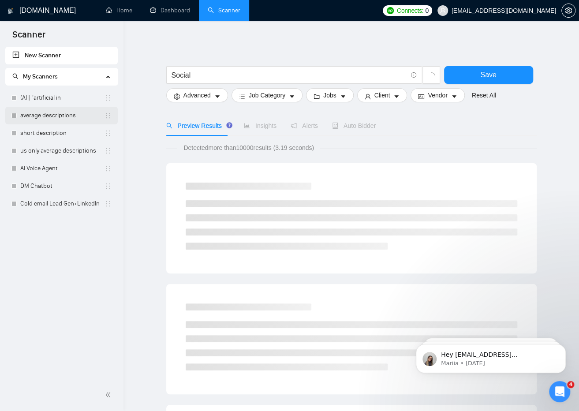
click at [65, 111] on link "average descriptions" at bounding box center [62, 116] width 84 height 18
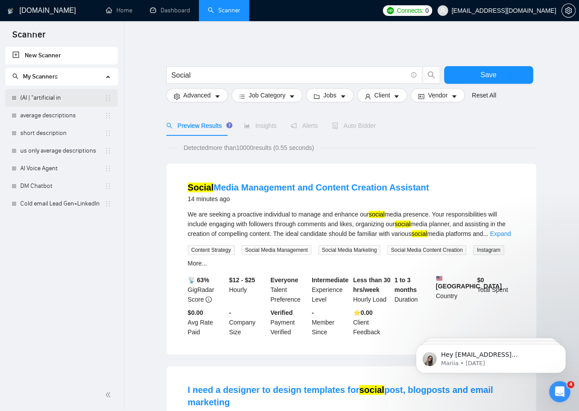
click at [48, 92] on link "(AI | "artificial in" at bounding box center [62, 98] width 84 height 18
click at [470, 81] on button "Save" at bounding box center [488, 75] width 89 height 18
click at [81, 102] on link "(AI | "artificial in" at bounding box center [62, 98] width 84 height 18
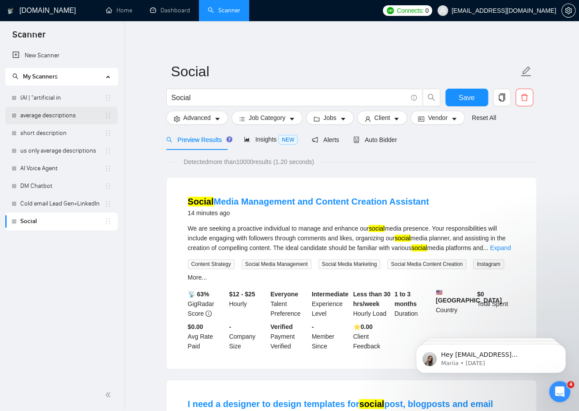
click at [55, 111] on link "average descriptions" at bounding box center [62, 116] width 84 height 18
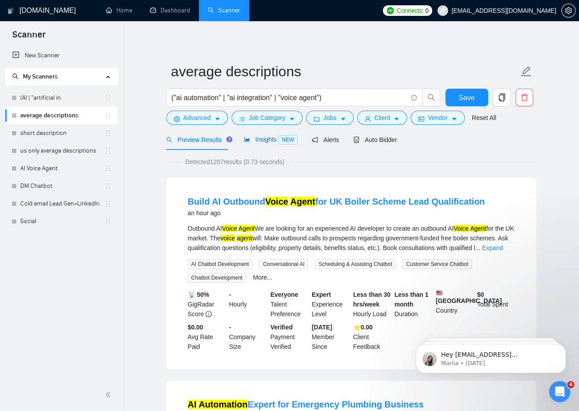
click at [254, 134] on div "Insights NEW" at bounding box center [271, 139] width 54 height 10
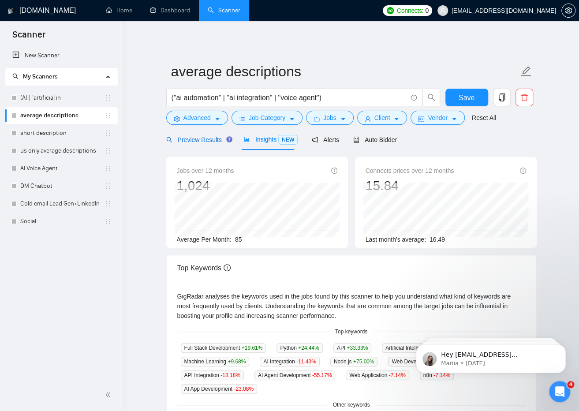
click at [212, 143] on span "Preview Results" at bounding box center [197, 139] width 63 height 7
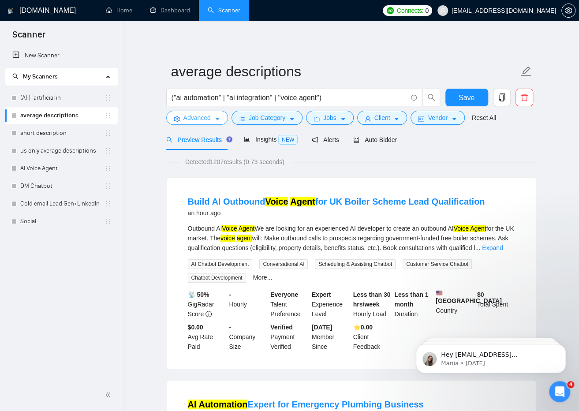
click at [215, 119] on icon "caret-down" at bounding box center [217, 119] width 4 height 3
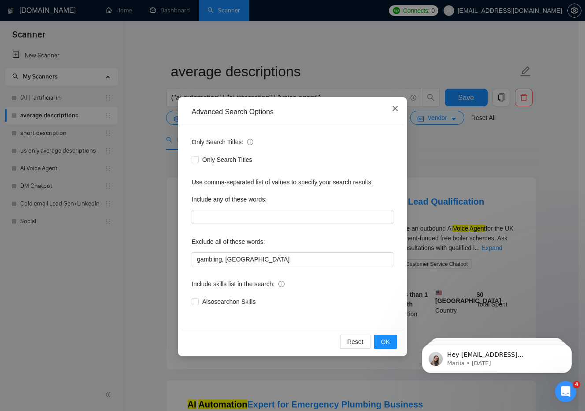
click at [396, 105] on icon "close" at bounding box center [395, 108] width 7 height 7
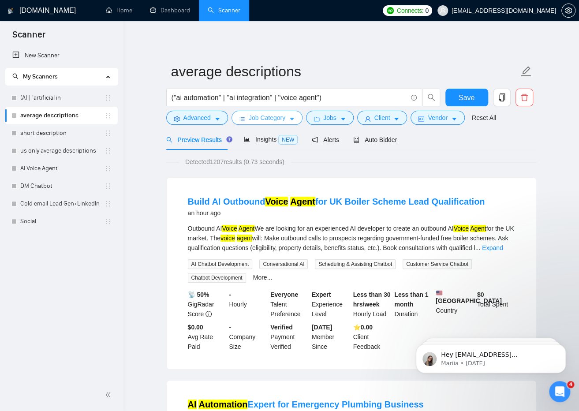
click at [280, 122] on span "Job Category" at bounding box center [267, 118] width 37 height 10
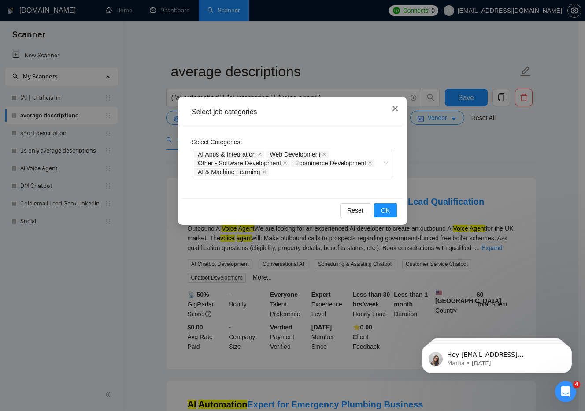
click at [390, 112] on span "Close" at bounding box center [395, 109] width 24 height 24
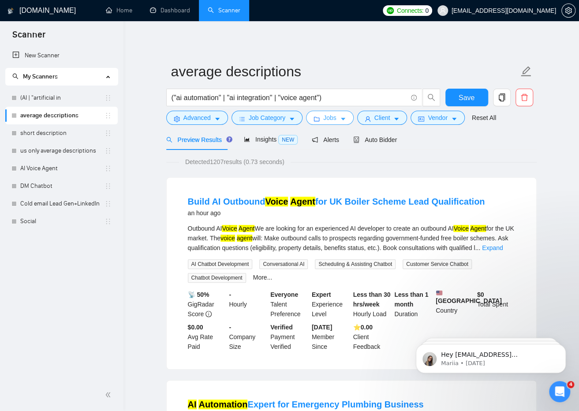
click at [324, 118] on span "Jobs" at bounding box center [329, 118] width 13 height 10
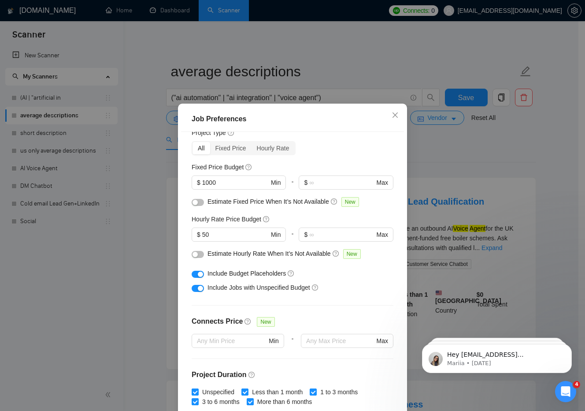
scroll to position [47, 0]
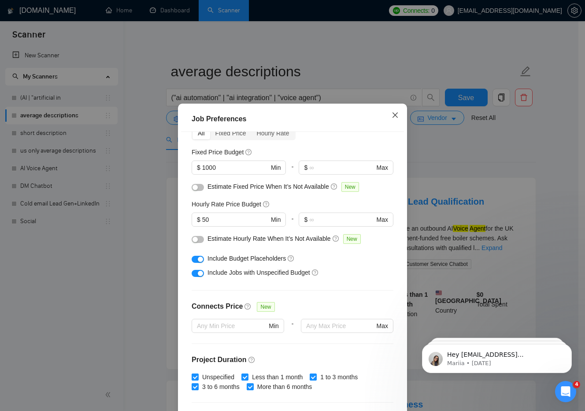
click at [386, 121] on span "Close" at bounding box center [395, 116] width 24 height 24
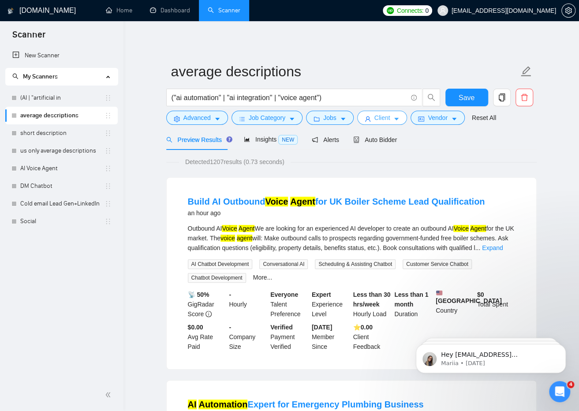
click at [380, 117] on span "Client" at bounding box center [382, 118] width 16 height 10
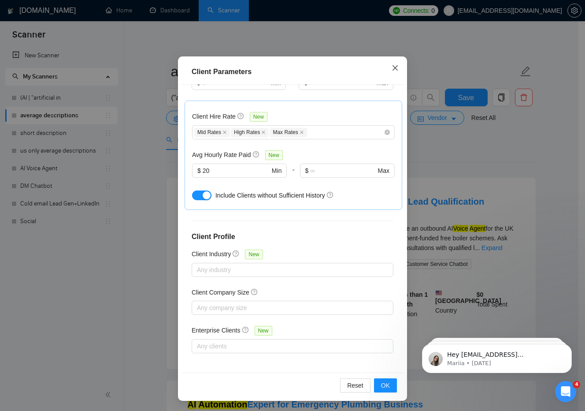
click at [392, 67] on icon "close" at bounding box center [395, 67] width 7 height 7
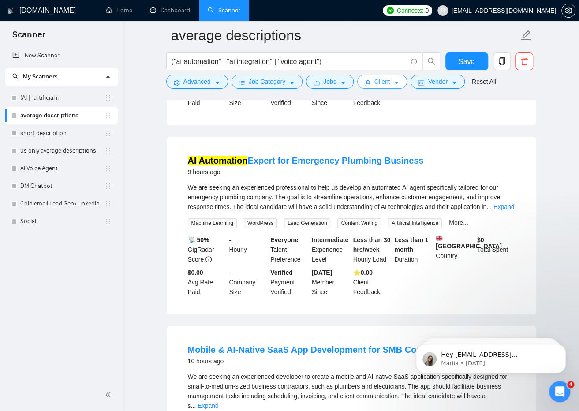
scroll to position [255, 0]
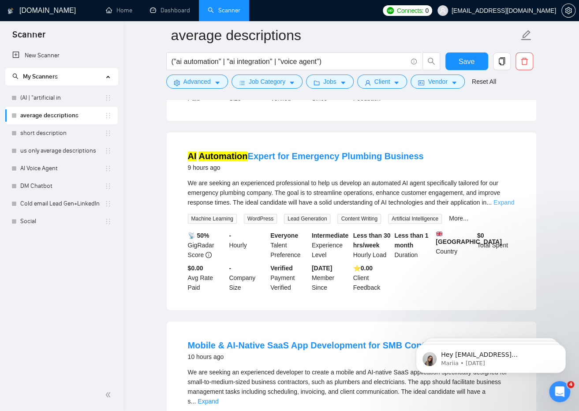
click at [504, 206] on link "Expand" at bounding box center [503, 202] width 21 height 7
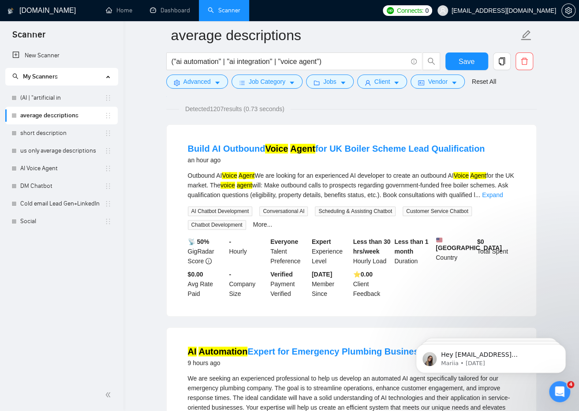
scroll to position [56, 0]
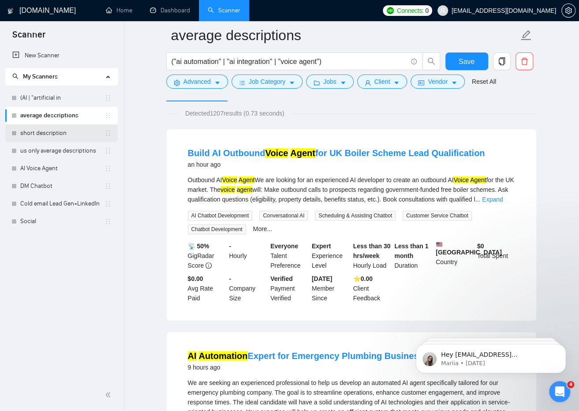
click at [65, 131] on link "short description" at bounding box center [62, 133] width 84 height 18
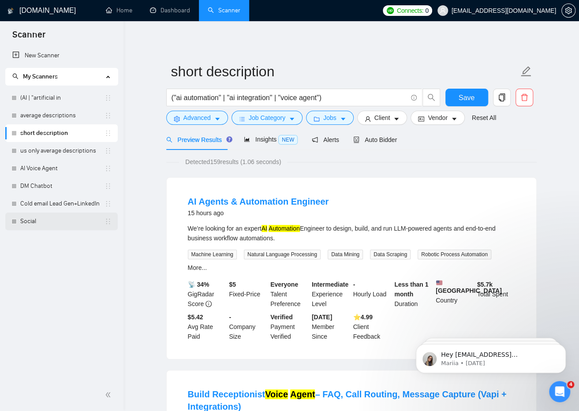
click at [54, 221] on link "Social" at bounding box center [62, 221] width 84 height 18
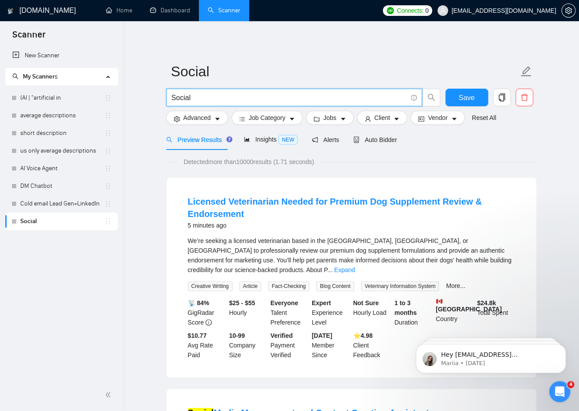
click at [232, 93] on input "Social" at bounding box center [288, 97] width 235 height 11
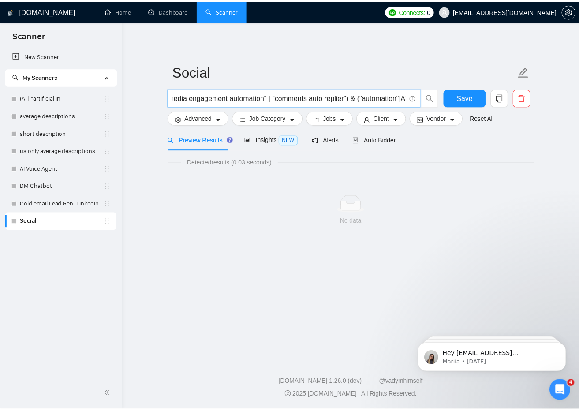
scroll to position [0, 33]
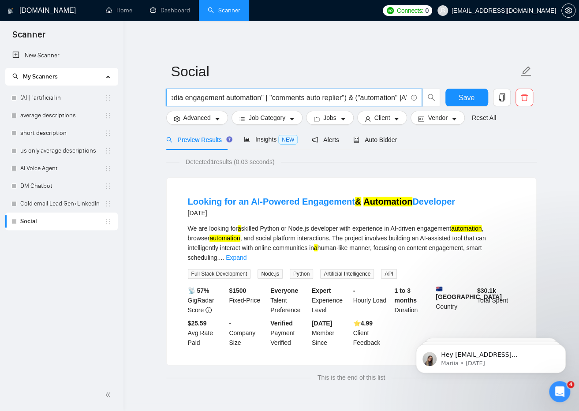
click at [216, 94] on input "("Social media engagement automation" | "comments auto replier") & ("automation…" at bounding box center [288, 97] width 235 height 11
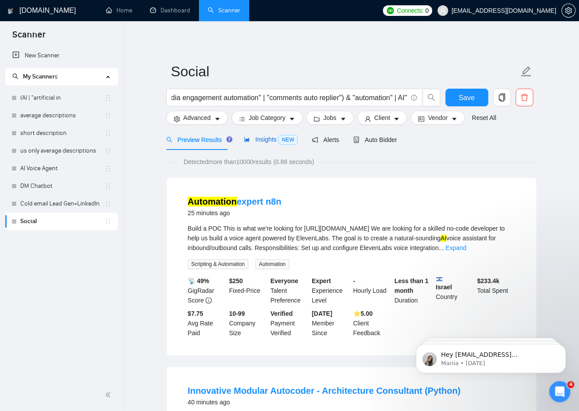
scroll to position [0, 0]
click at [272, 139] on span "Insights NEW" at bounding box center [271, 139] width 54 height 7
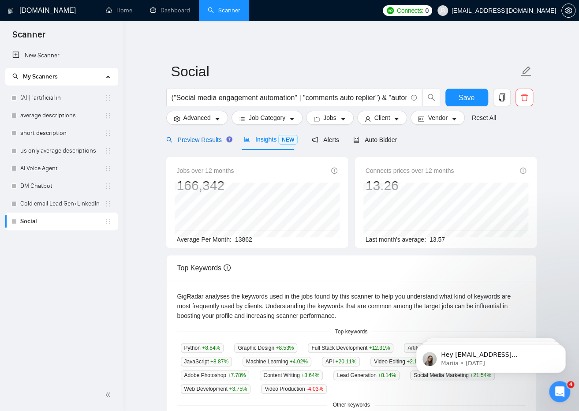
click at [212, 139] on span "Preview Results" at bounding box center [197, 139] width 63 height 7
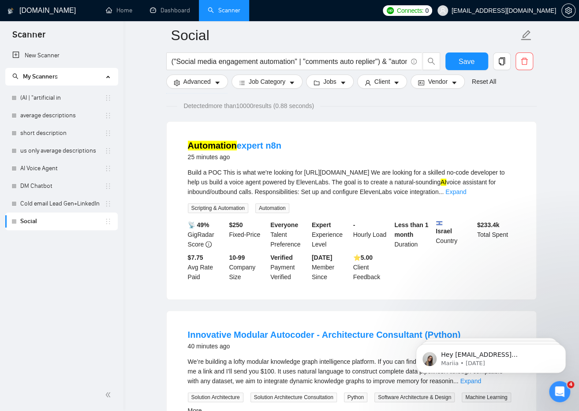
scroll to position [63, 0]
click at [471, 57] on span "Save" at bounding box center [466, 61] width 16 height 11
click at [466, 189] on link "Expand" at bounding box center [455, 192] width 21 height 7
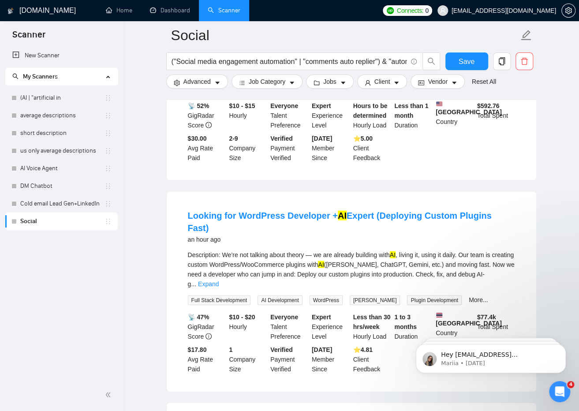
scroll to position [813, 0]
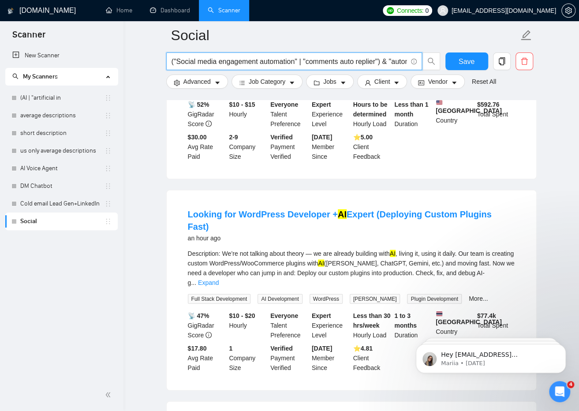
click at [388, 60] on input "("Social media engagement automation" | "comments auto replier") & "automation"…" at bounding box center [288, 61] width 235 height 11
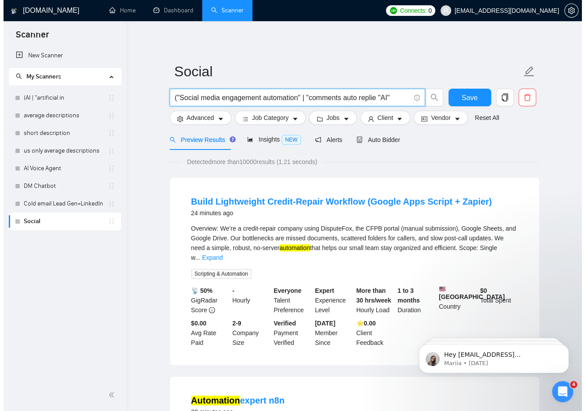
scroll to position [0, 0]
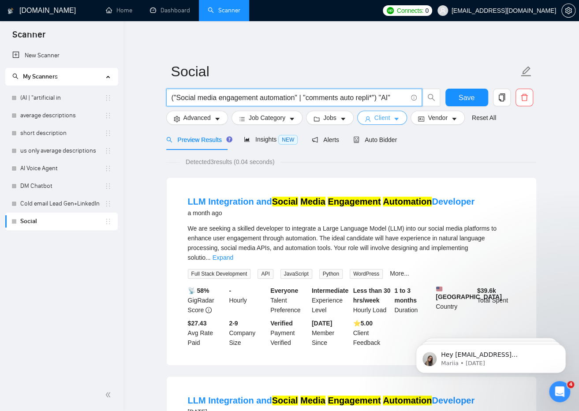
type input "("Social media engagement automation" | "comments auto repli*") "AI""
click at [380, 115] on span "Client" at bounding box center [382, 118] width 16 height 10
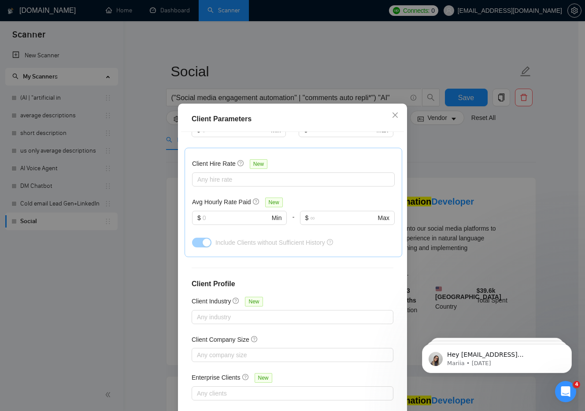
scroll to position [47, 0]
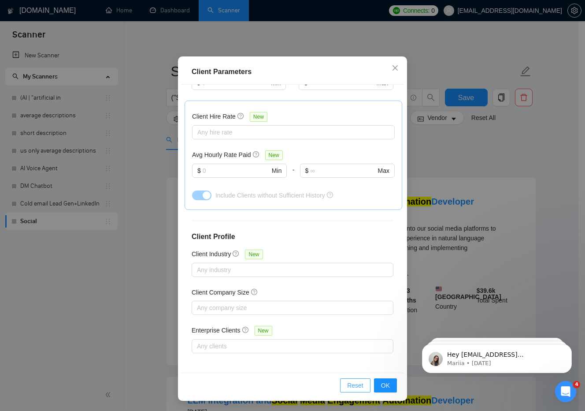
click at [355, 386] on span "Reset" at bounding box center [355, 385] width 16 height 10
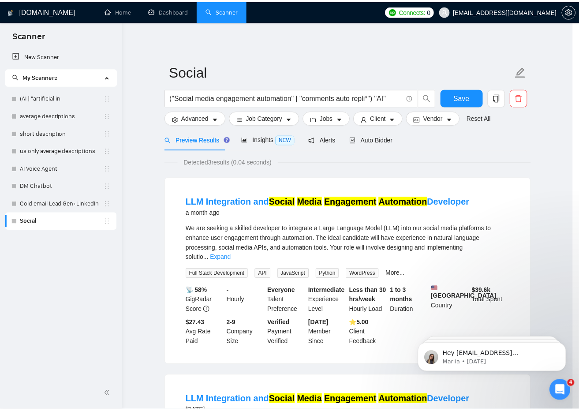
scroll to position [0, 0]
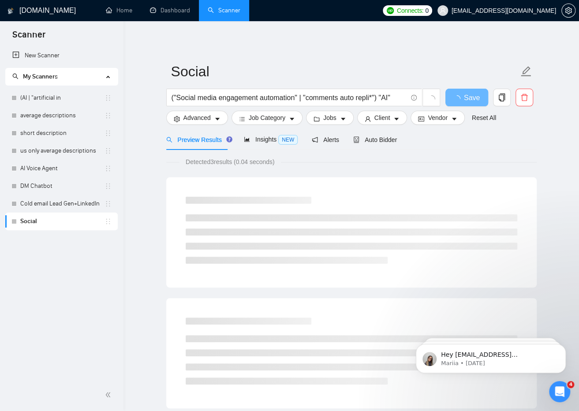
click at [481, 161] on div "Detected 3 results (0.04 seconds)" at bounding box center [351, 162] width 370 height 10
